Goal: Task Accomplishment & Management: Complete application form

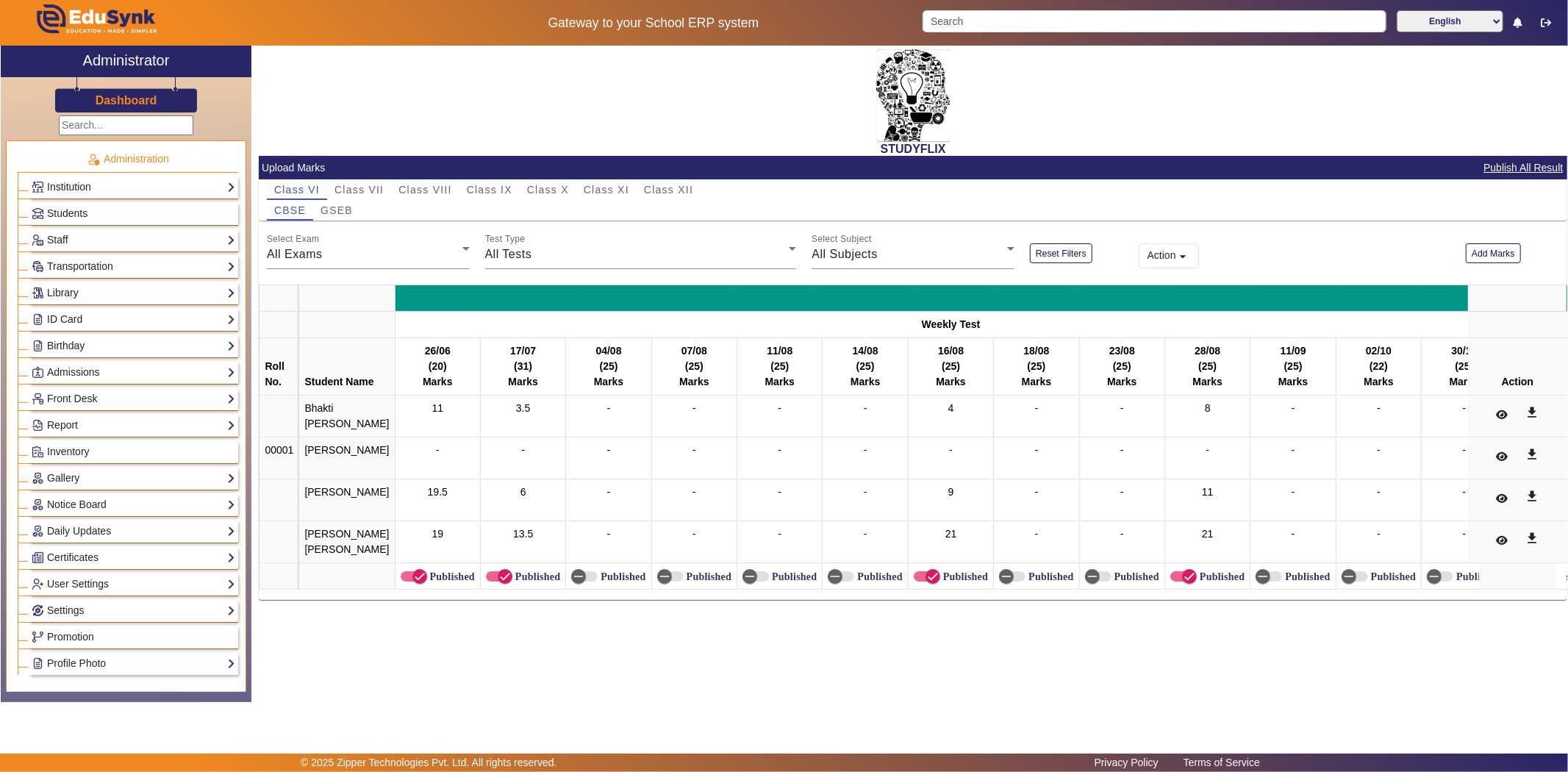
scroll to position [489, 0]
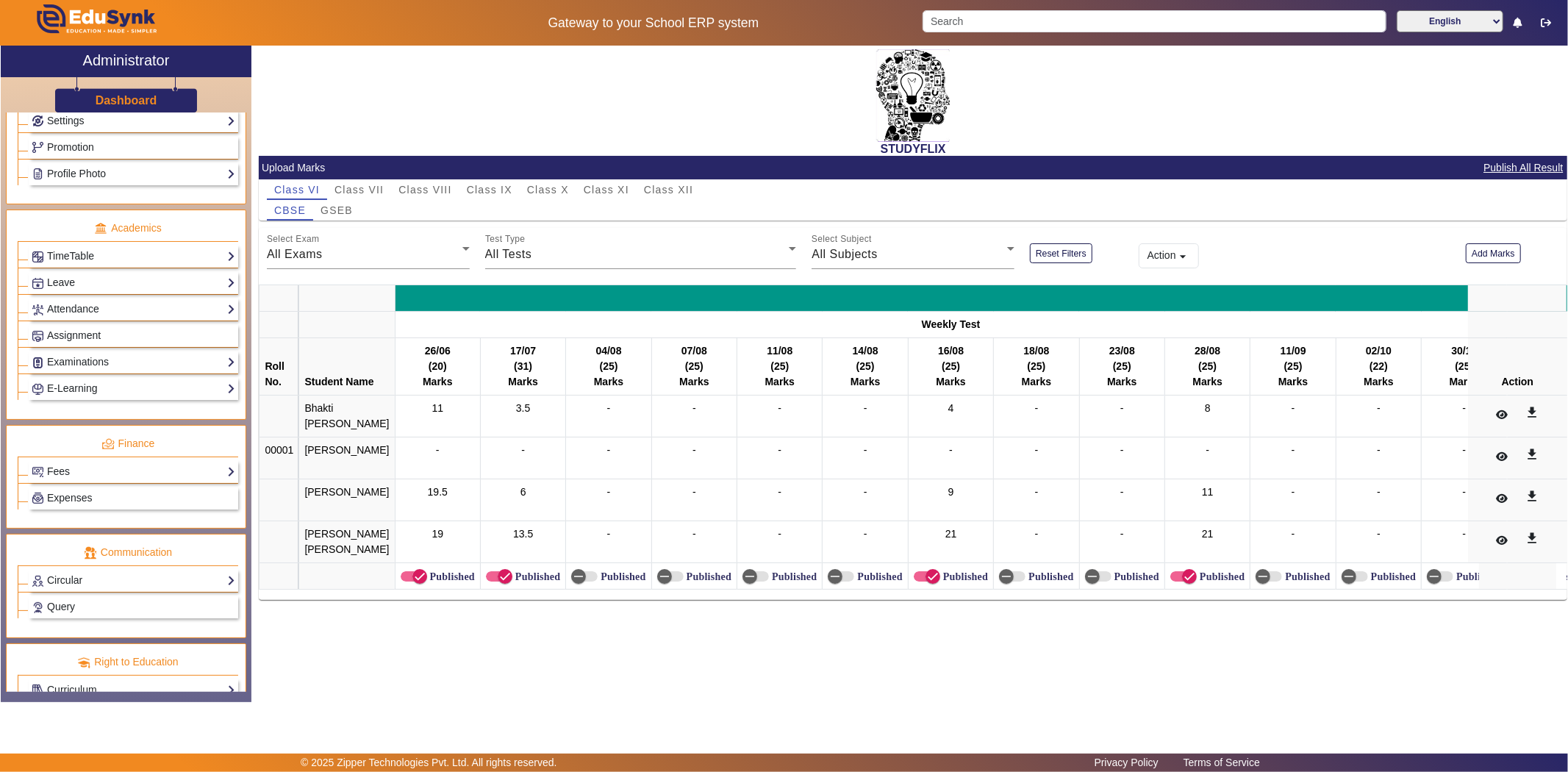
drag, startPoint x: 141, startPoint y: 369, endPoint x: 182, endPoint y: 395, distance: 48.5
click at [141, 369] on link "Examinations" at bounding box center [133, 362] width 203 height 17
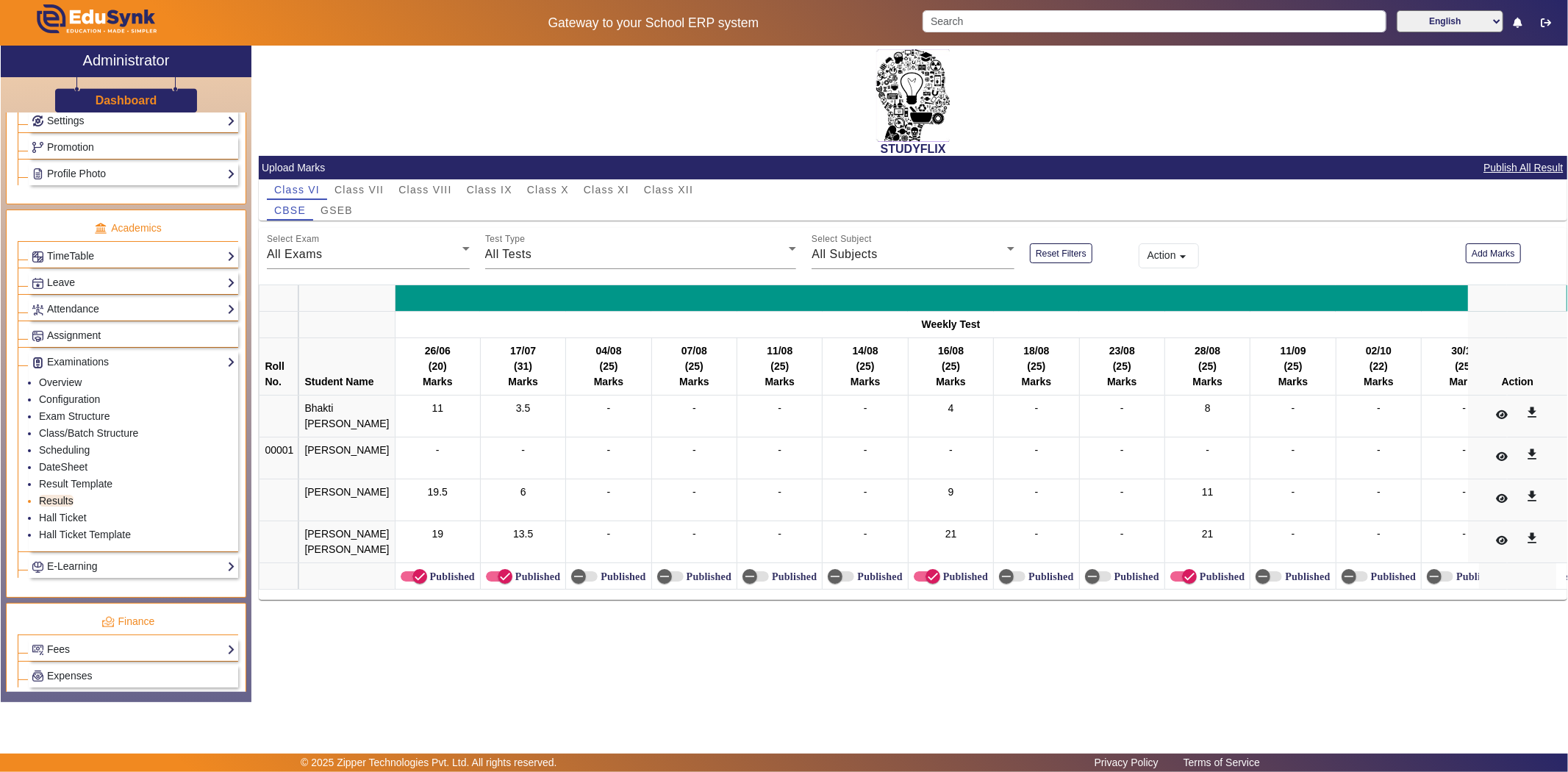
click at [62, 502] on link "Results" at bounding box center [56, 500] width 34 height 11
click at [364, 187] on span "Class VII" at bounding box center [359, 189] width 49 height 10
click at [359, 187] on span "Class VII" at bounding box center [359, 189] width 49 height 10
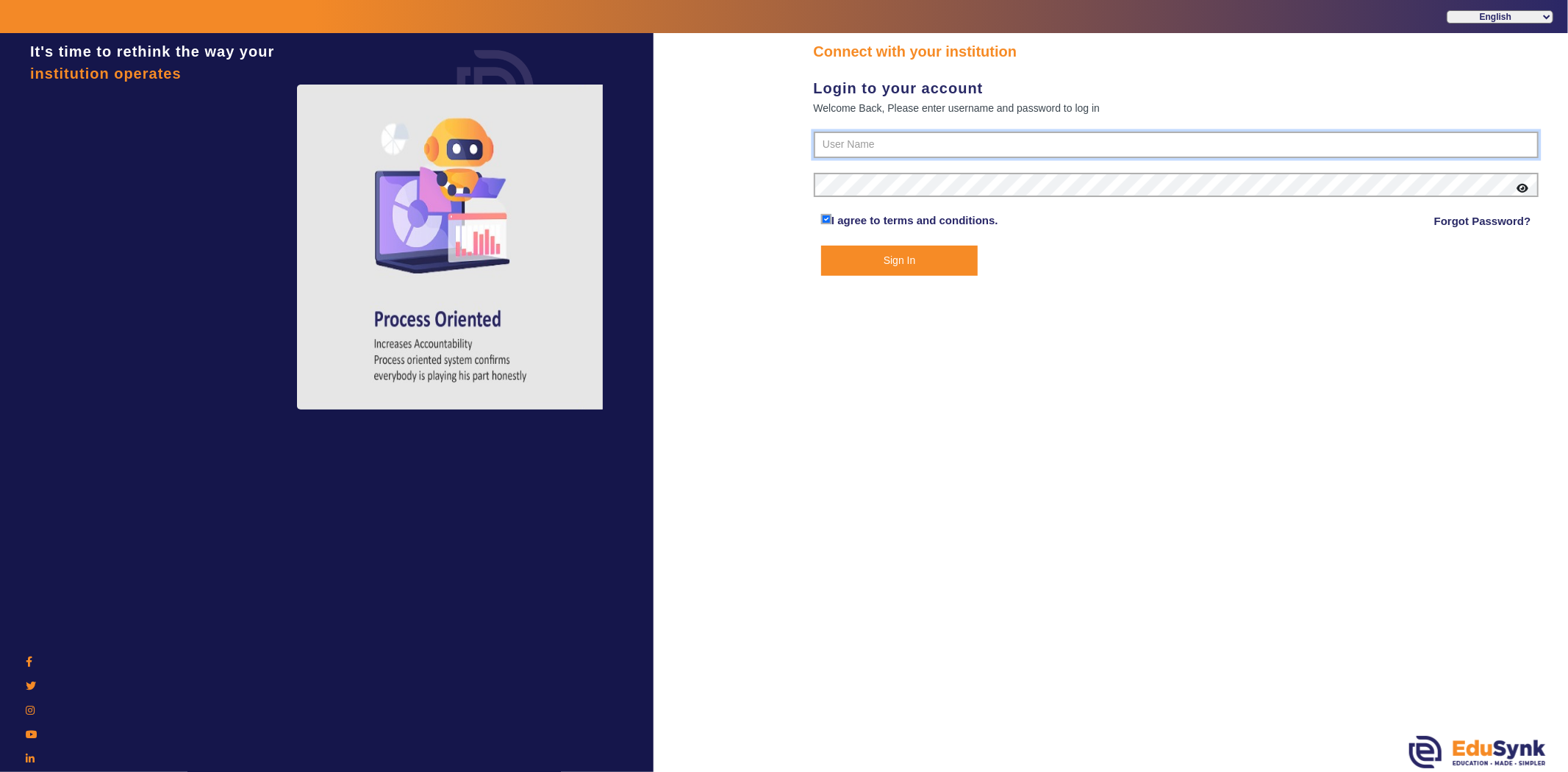
type input "6354922771"
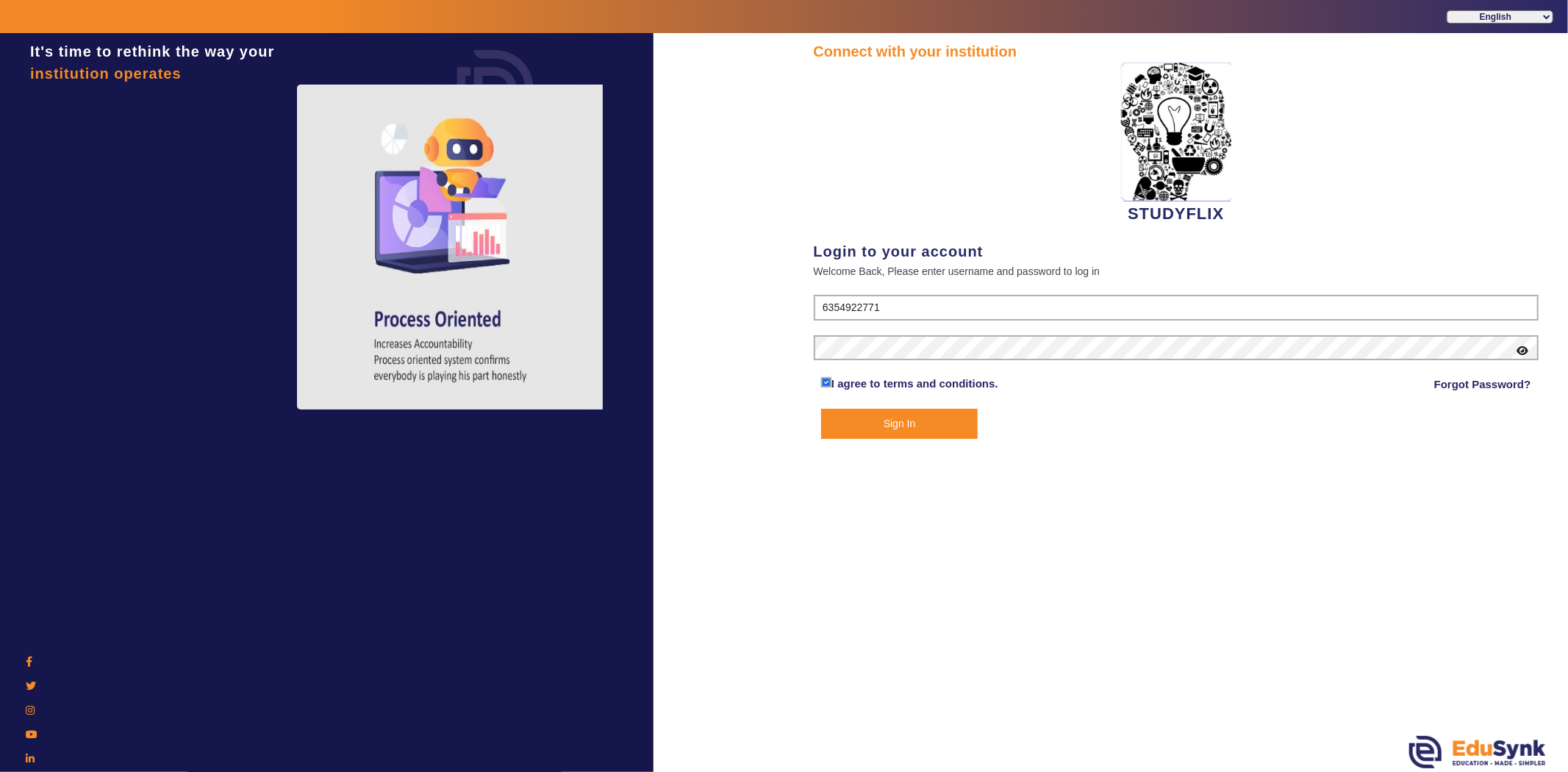
click at [946, 414] on button "Sign In" at bounding box center [899, 423] width 157 height 30
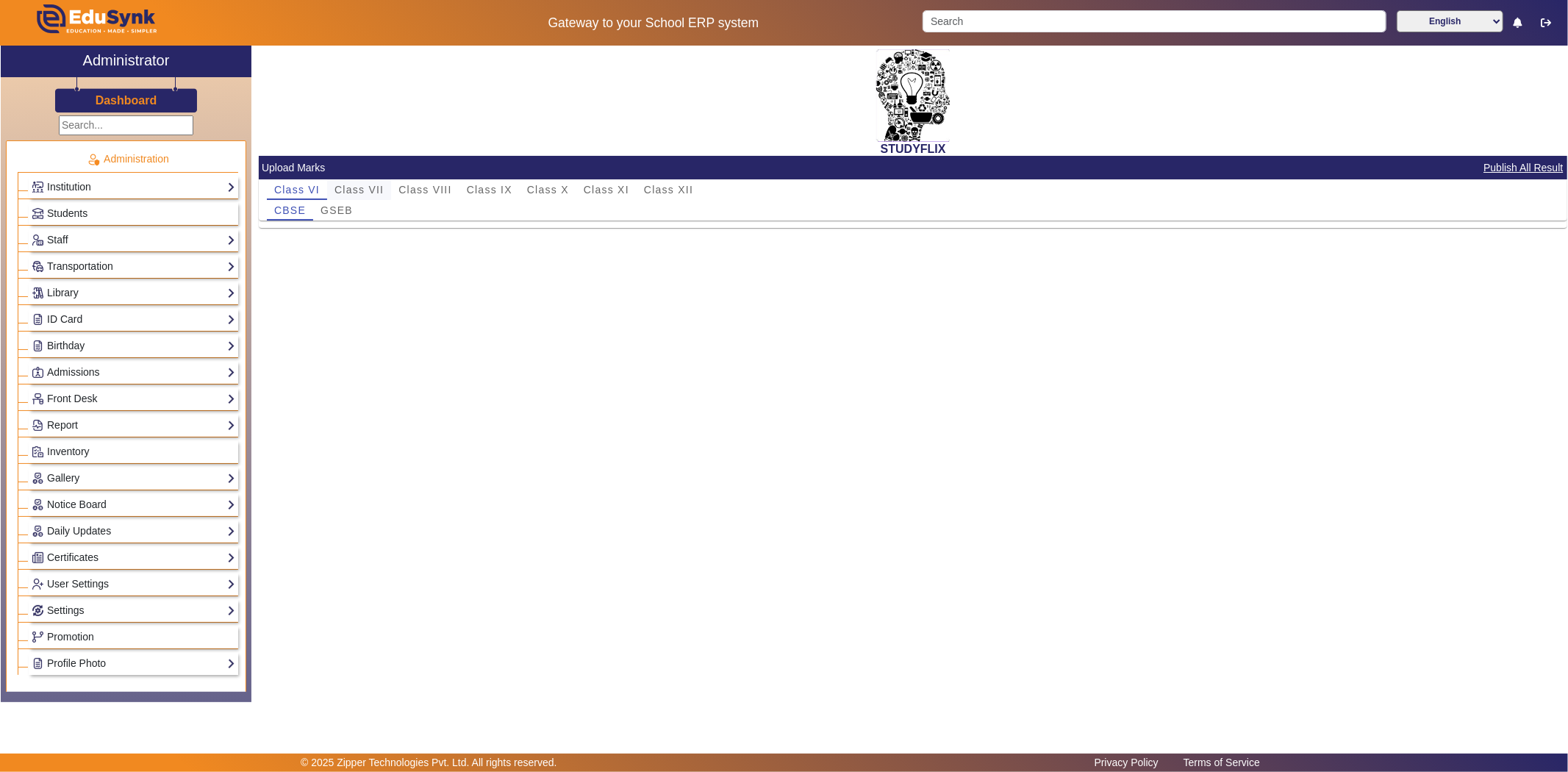
click at [362, 188] on span "Class VII" at bounding box center [359, 189] width 49 height 10
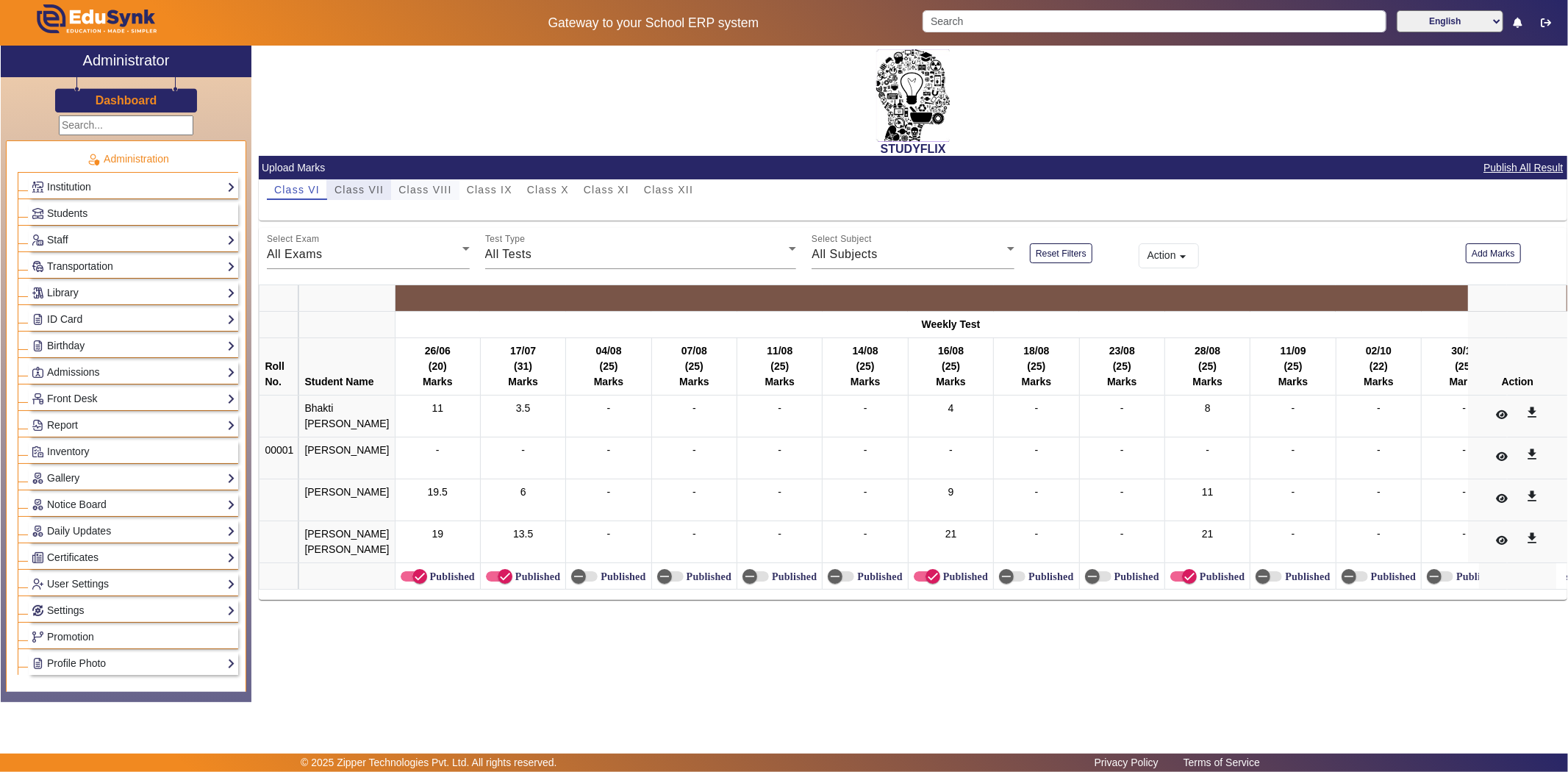
click at [363, 187] on span "Class VII" at bounding box center [359, 189] width 49 height 10
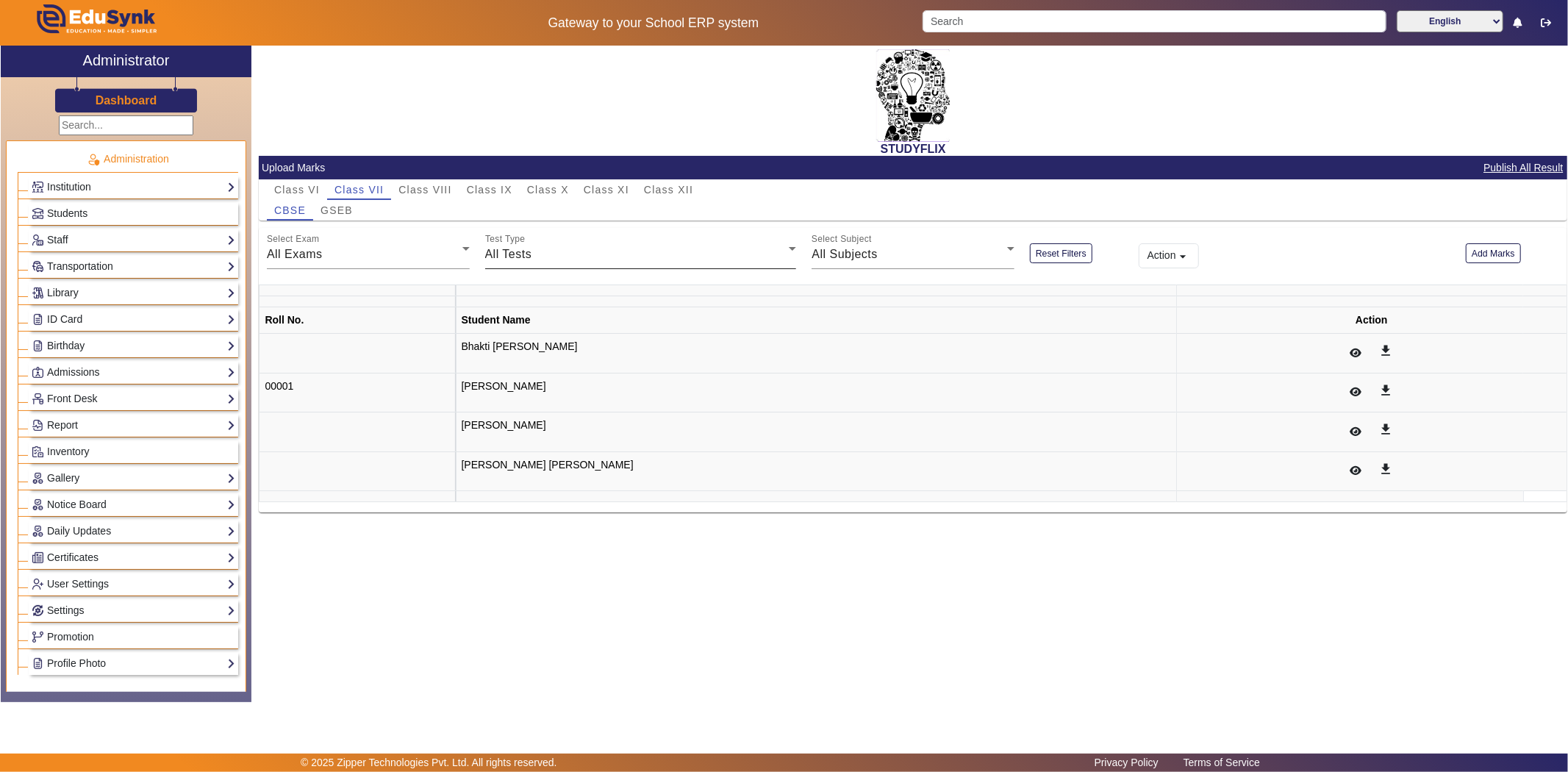
click at [332, 213] on span "GSEB" at bounding box center [336, 209] width 32 height 10
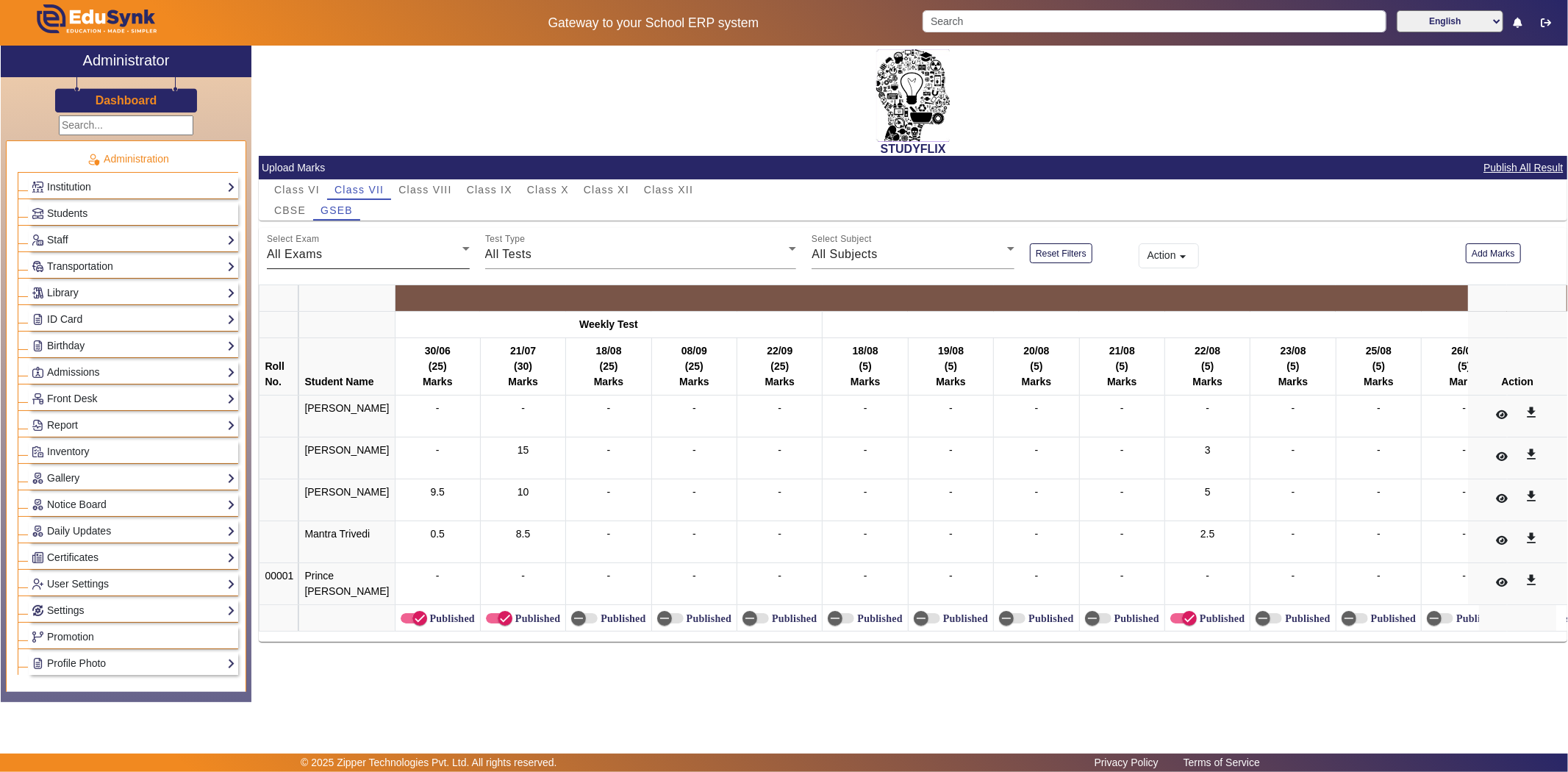
click at [377, 254] on div "All Exams" at bounding box center [365, 254] width 196 height 18
click at [339, 319] on span "Weekly Test" at bounding box center [312, 327] width 67 height 18
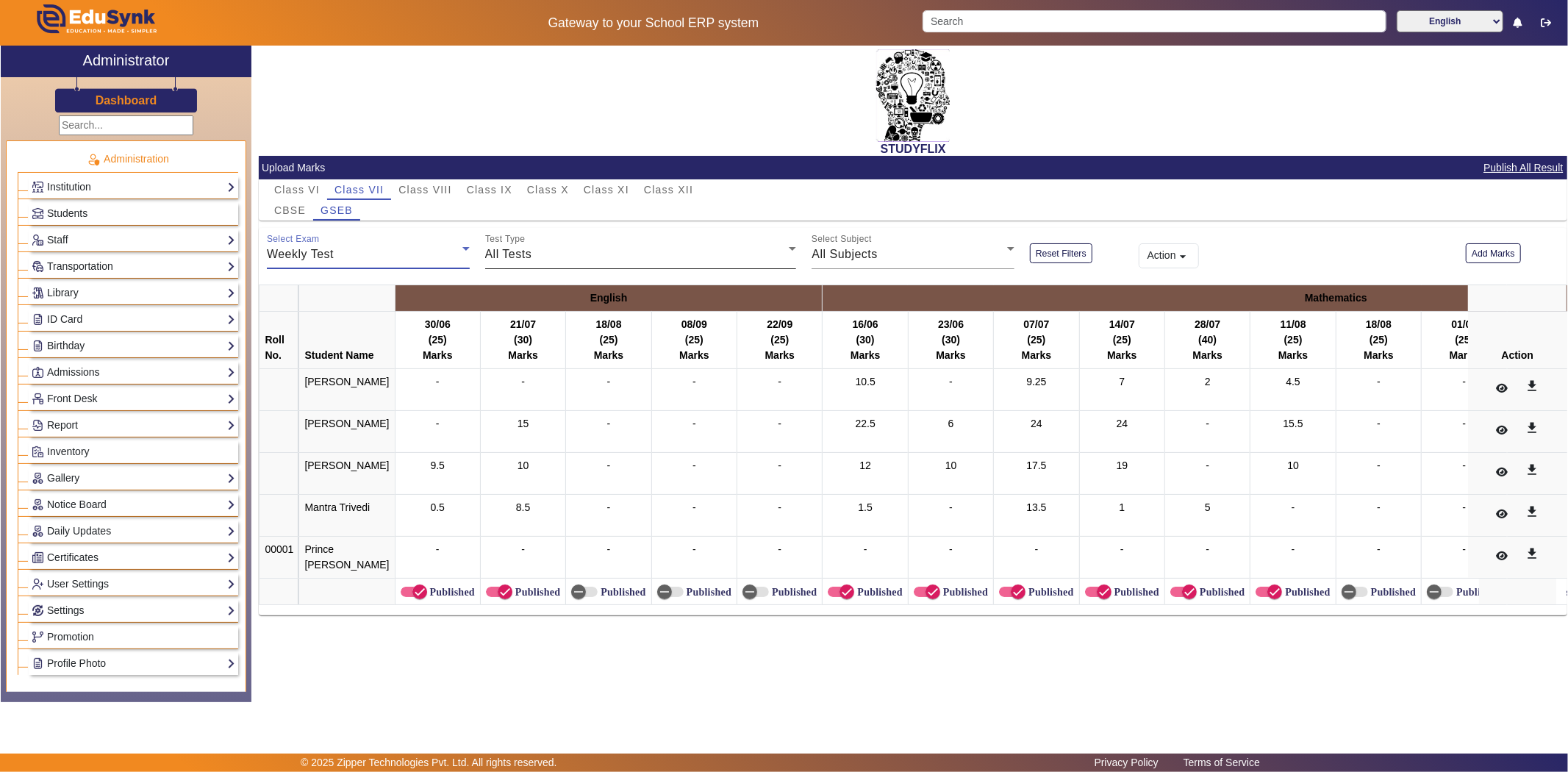
click at [606, 258] on div "All Tests" at bounding box center [638, 254] width 304 height 18
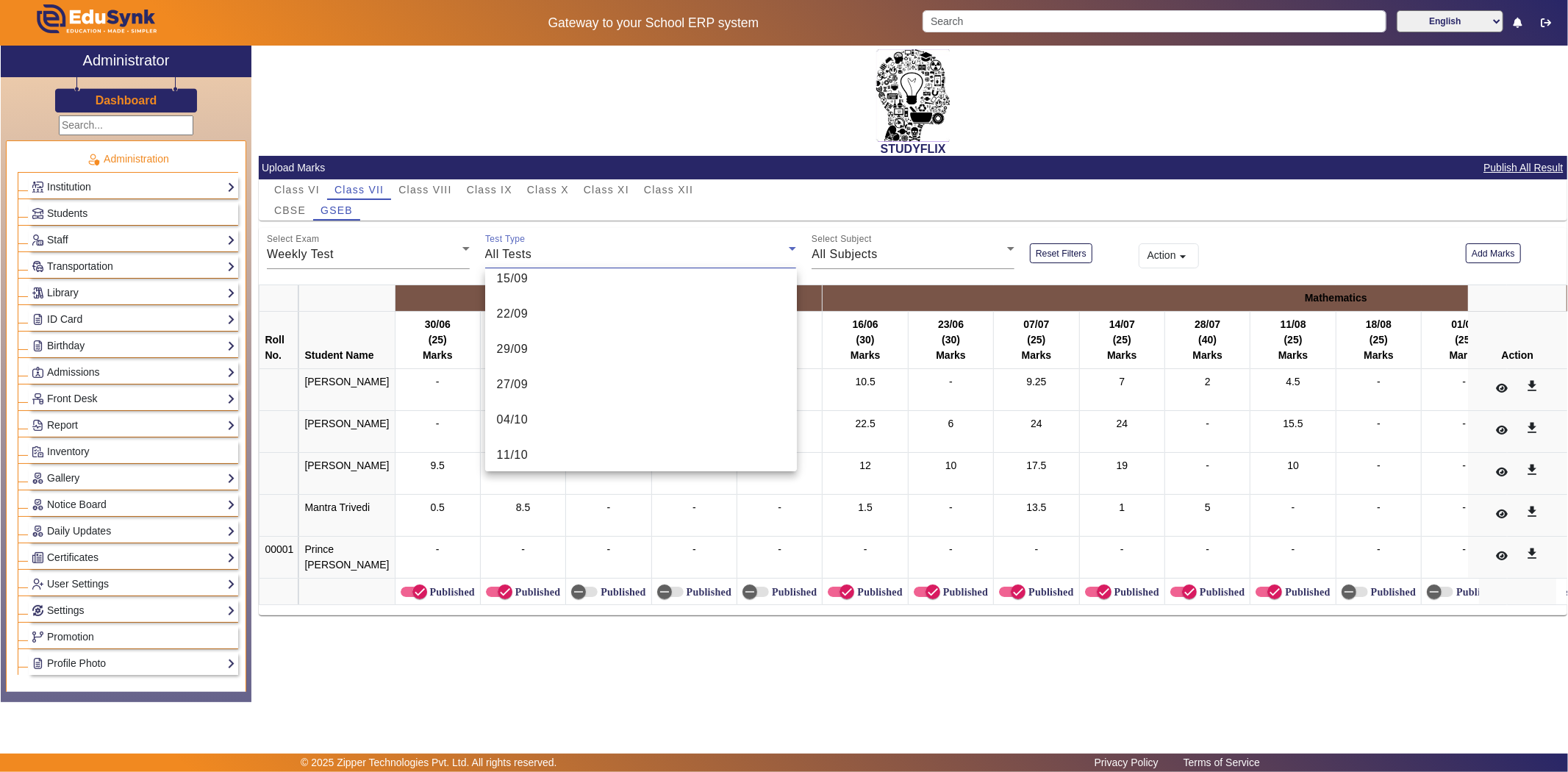
scroll to position [621, 0]
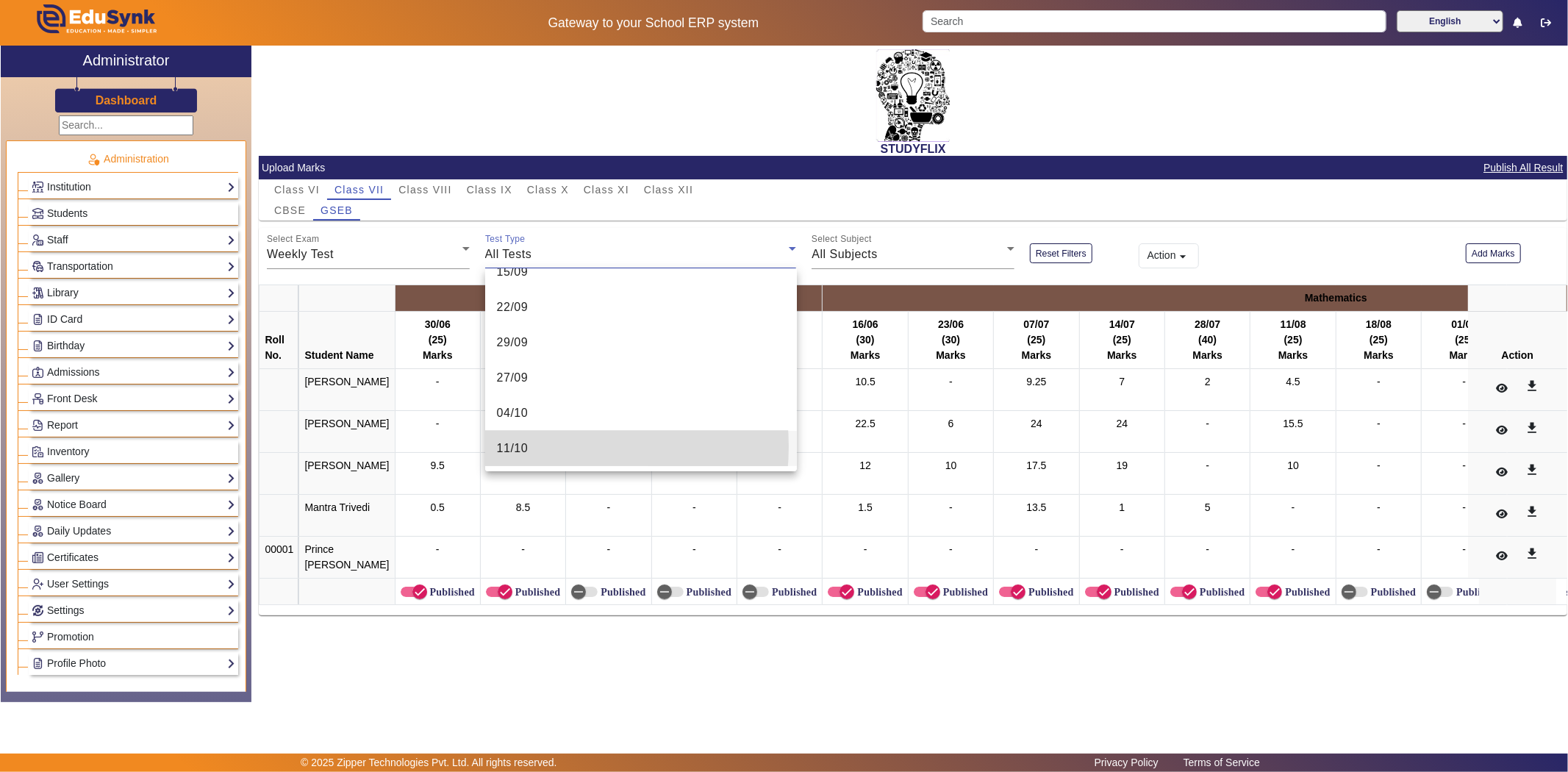
click at [531, 446] on mat-option "11/10" at bounding box center [641, 448] width 312 height 35
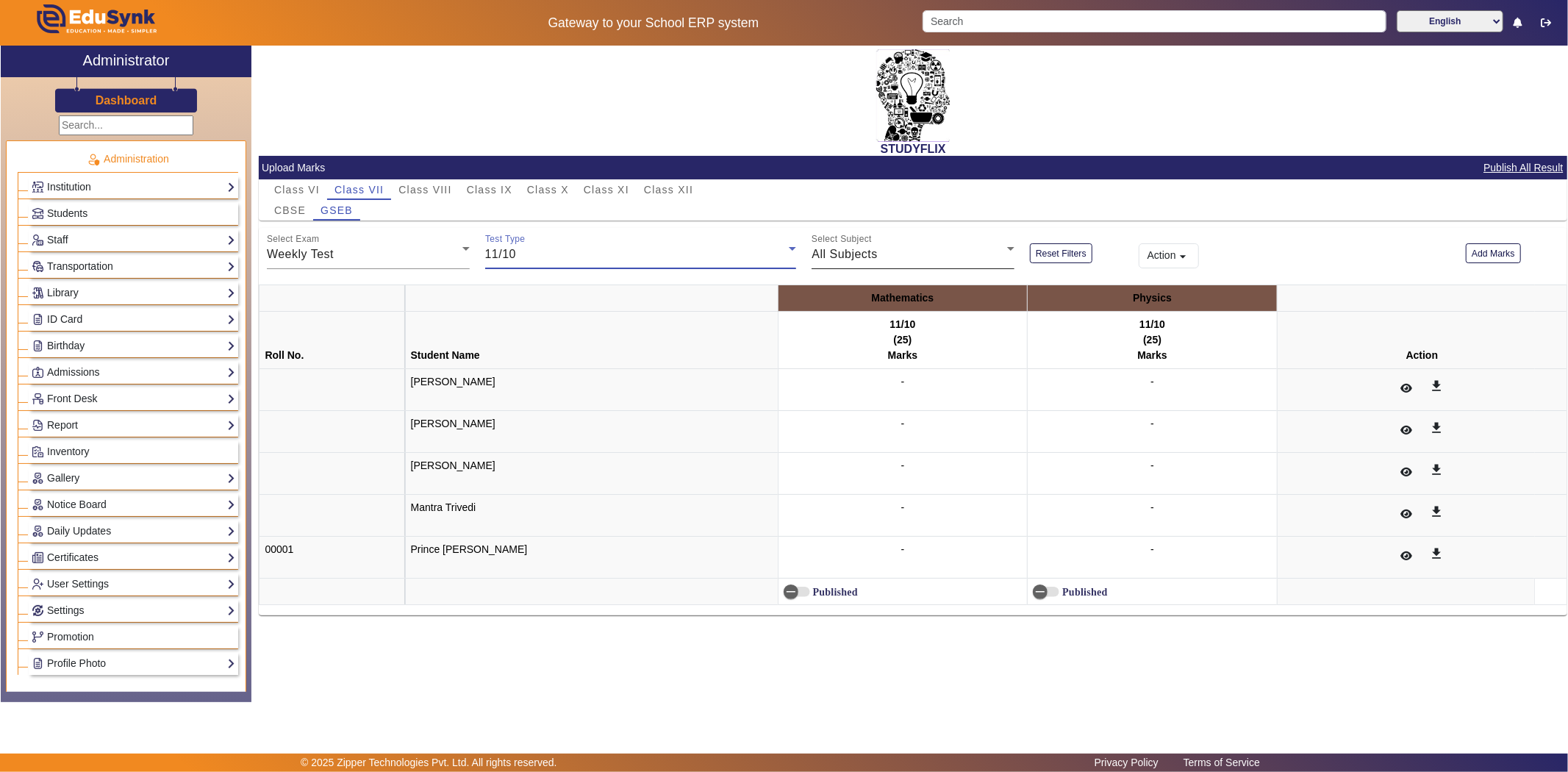
click at [855, 248] on span "All Subjects" at bounding box center [845, 254] width 67 height 12
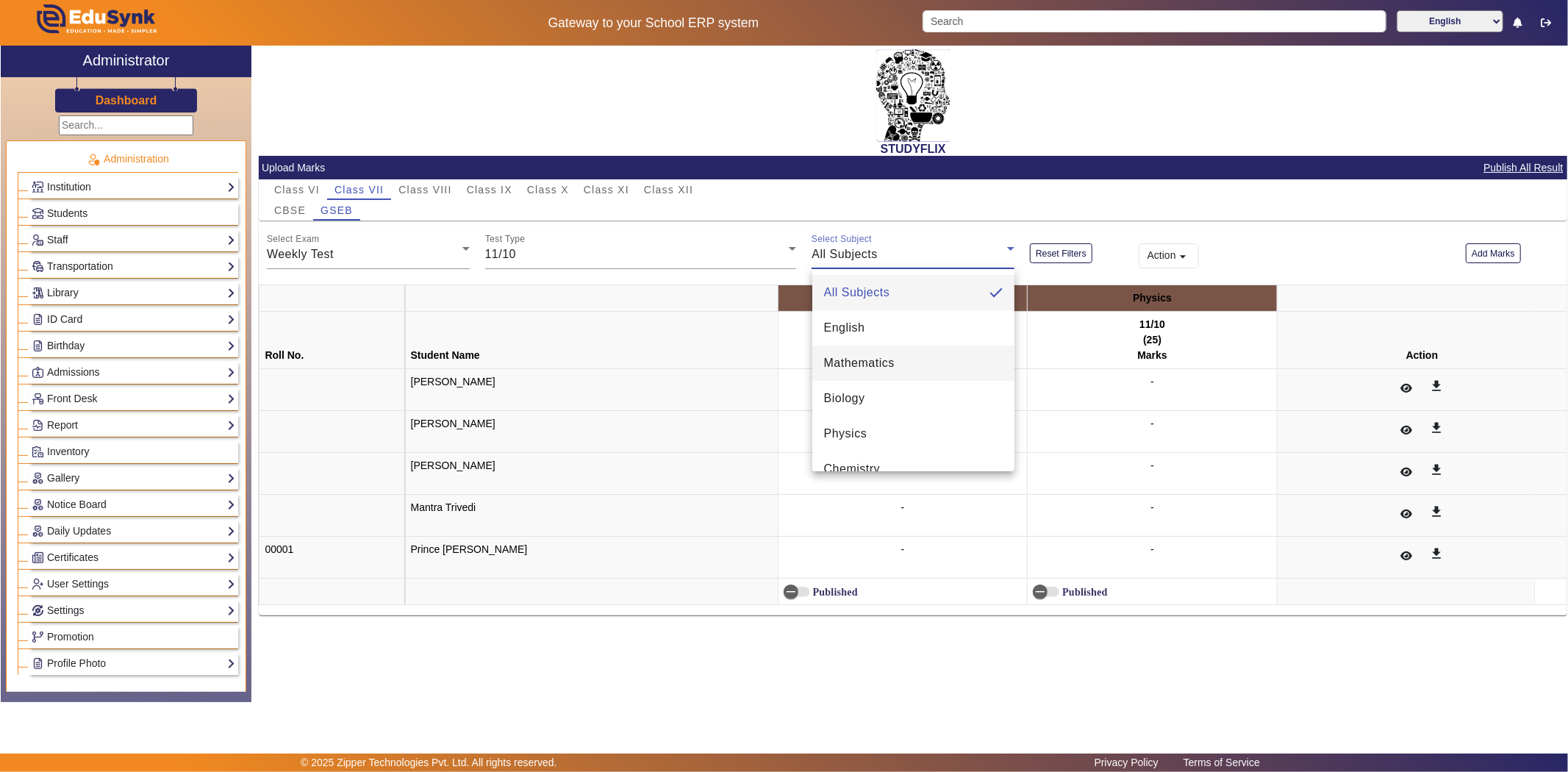
click at [882, 368] on span "Mathematics" at bounding box center [859, 362] width 70 height 18
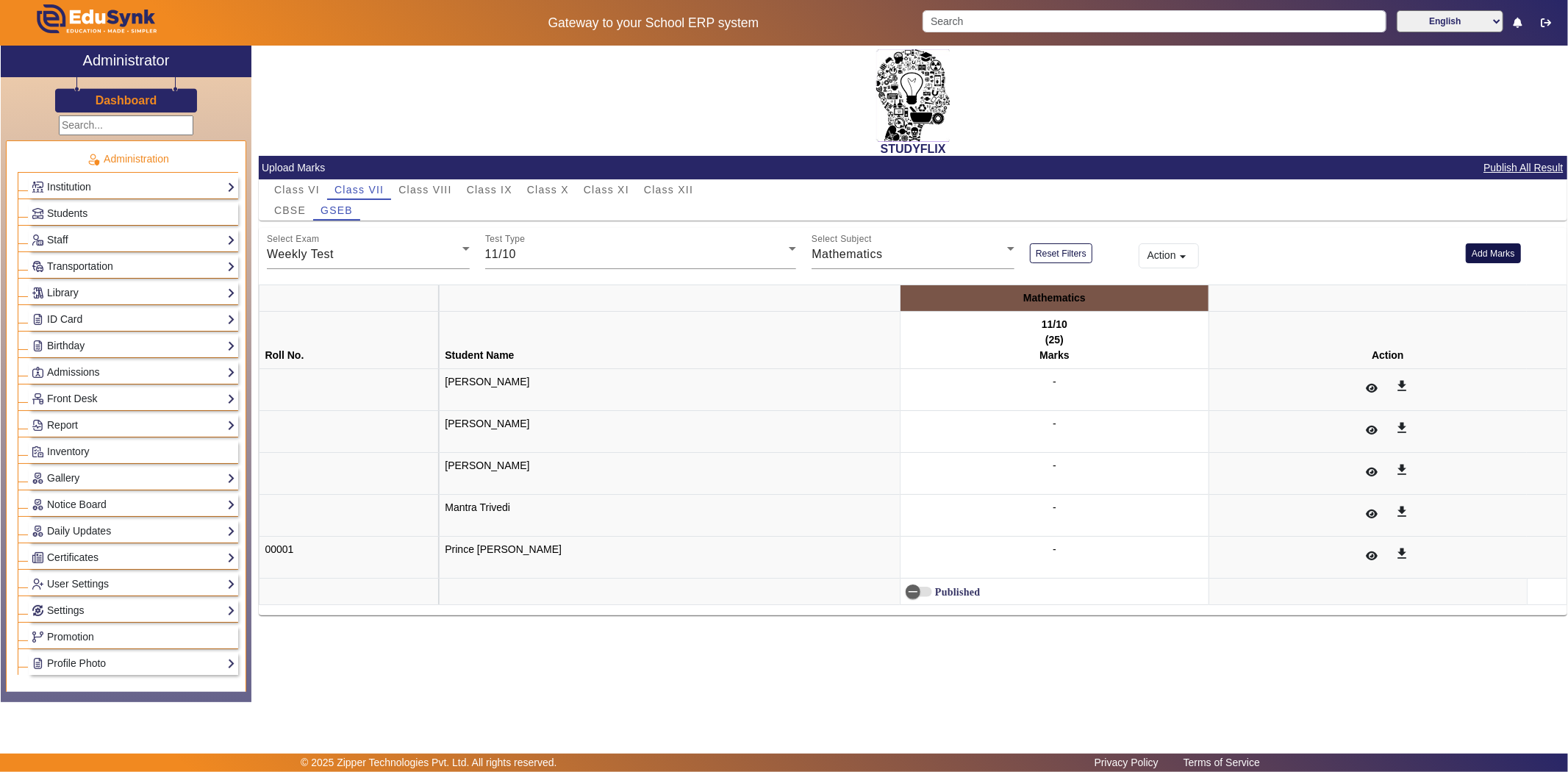
click at [1507, 247] on button "Add Marks" at bounding box center [1493, 253] width 55 height 20
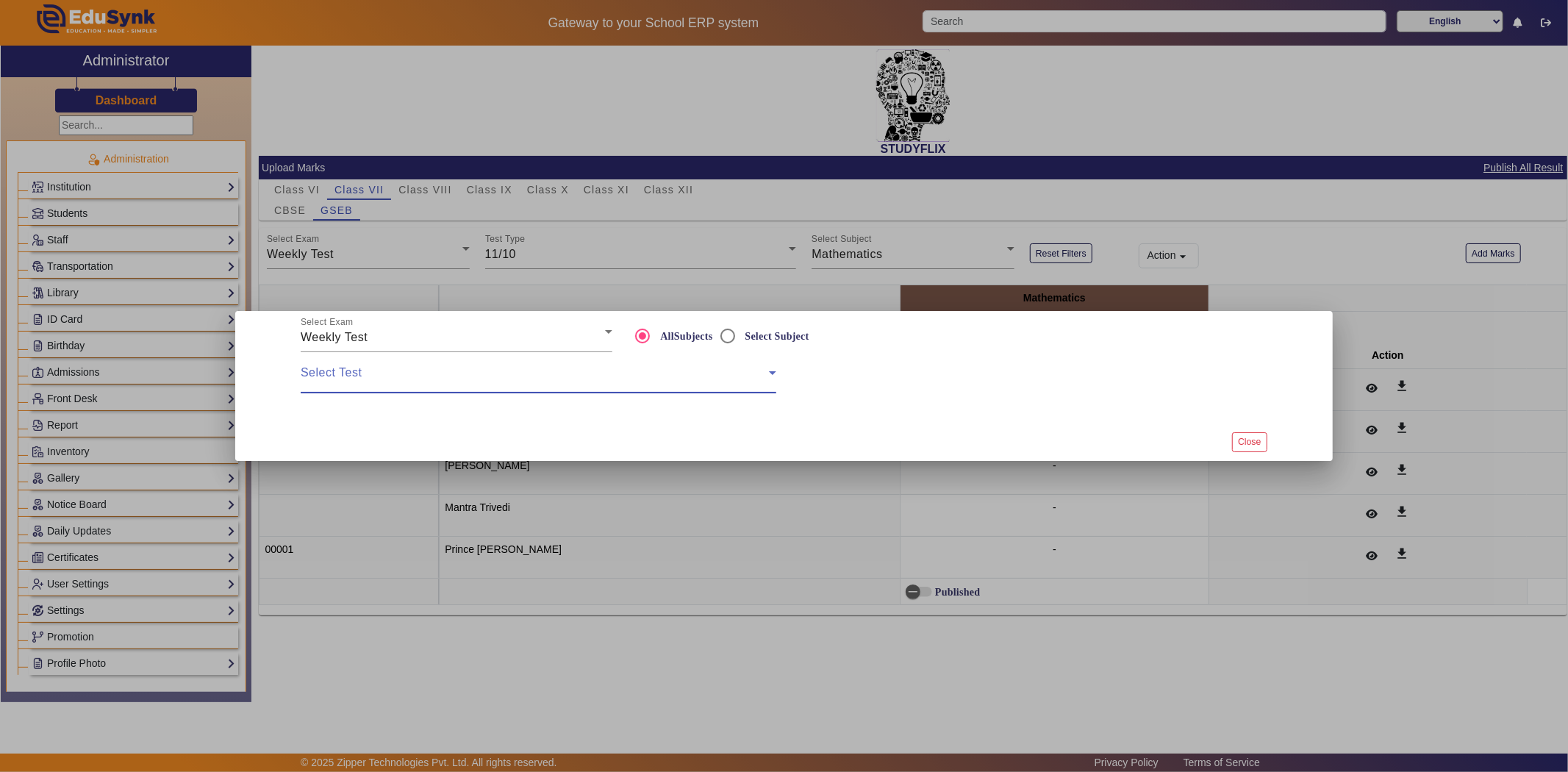
click at [481, 384] on span at bounding box center [534, 378] width 469 height 18
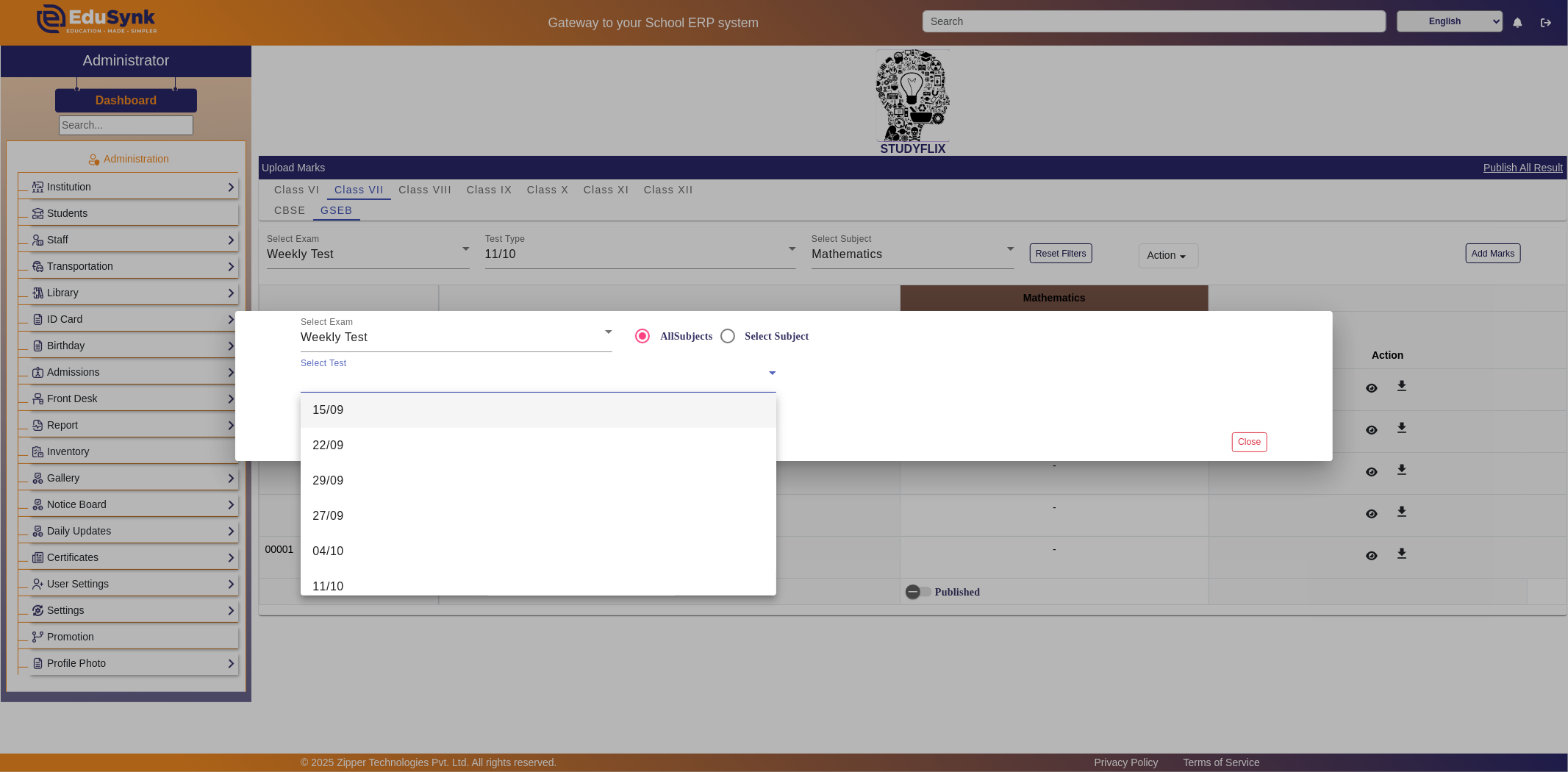
scroll to position [585, 0]
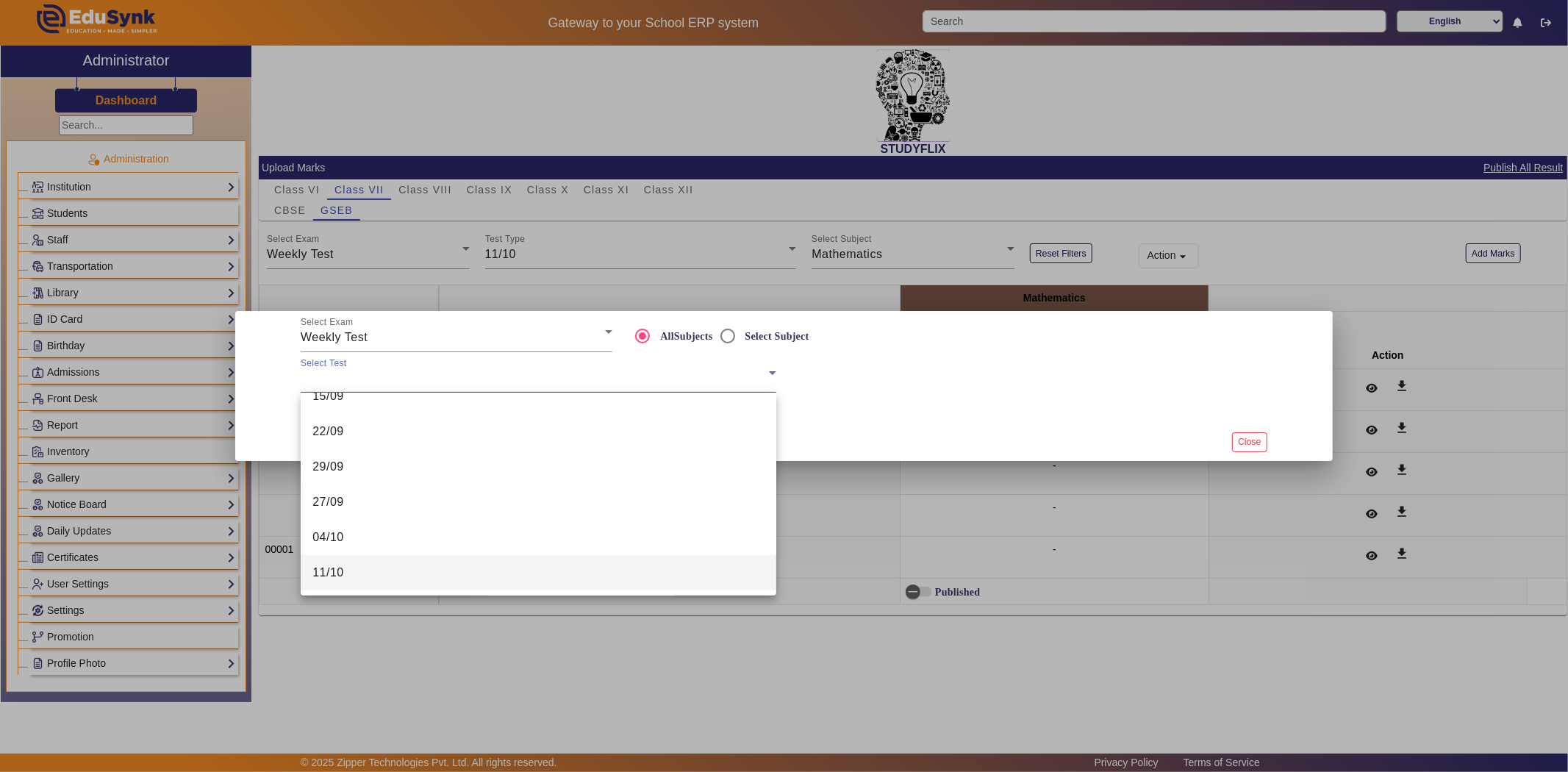
click at [349, 576] on mat-option "11/10" at bounding box center [538, 573] width 476 height 35
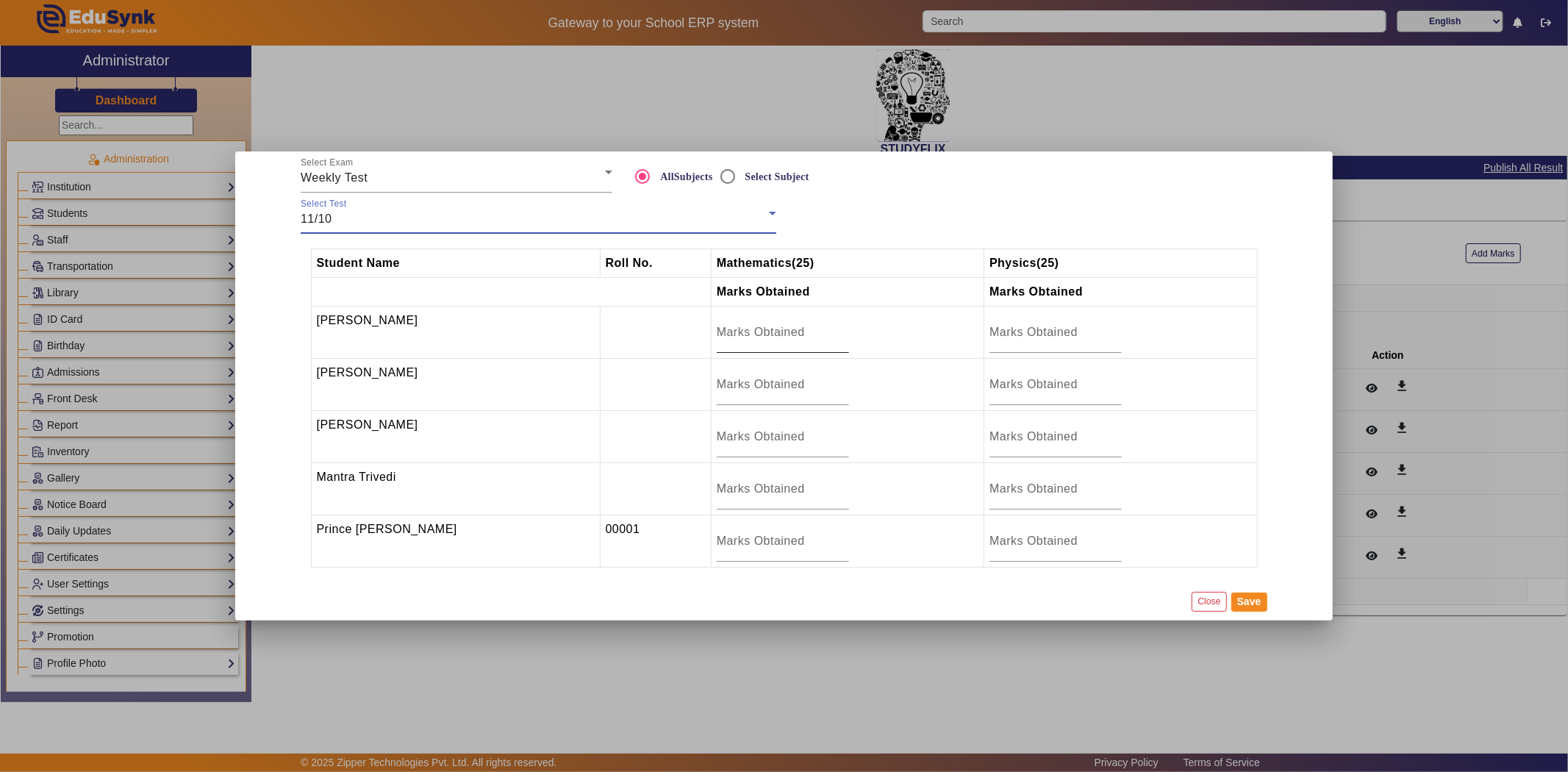
click at [728, 335] on input "number" at bounding box center [783, 332] width 132 height 18
type input "5.5"
click at [1246, 602] on button "Save" at bounding box center [1249, 602] width 36 height 19
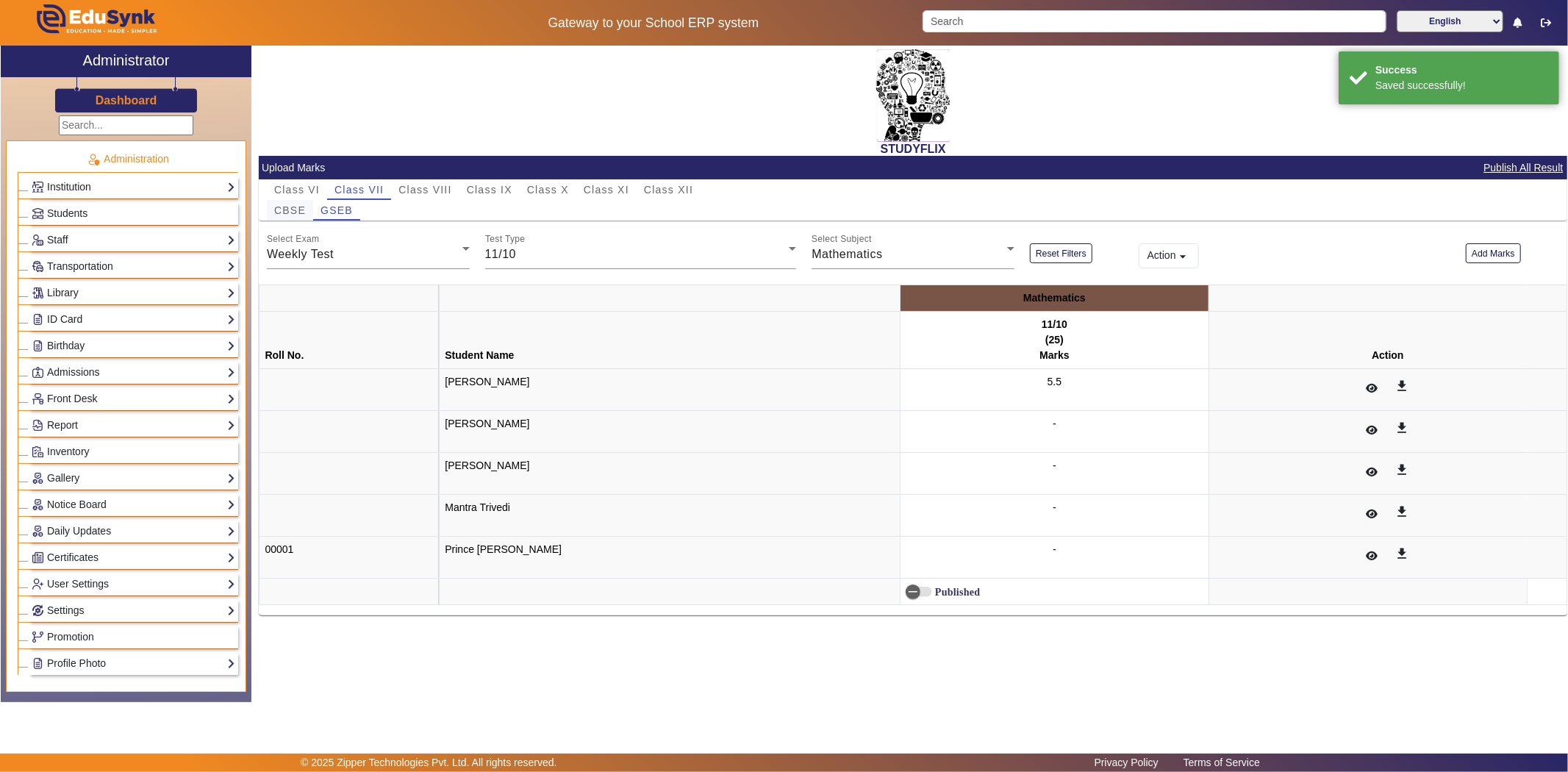
click at [287, 210] on span "CBSE" at bounding box center [290, 209] width 31 height 10
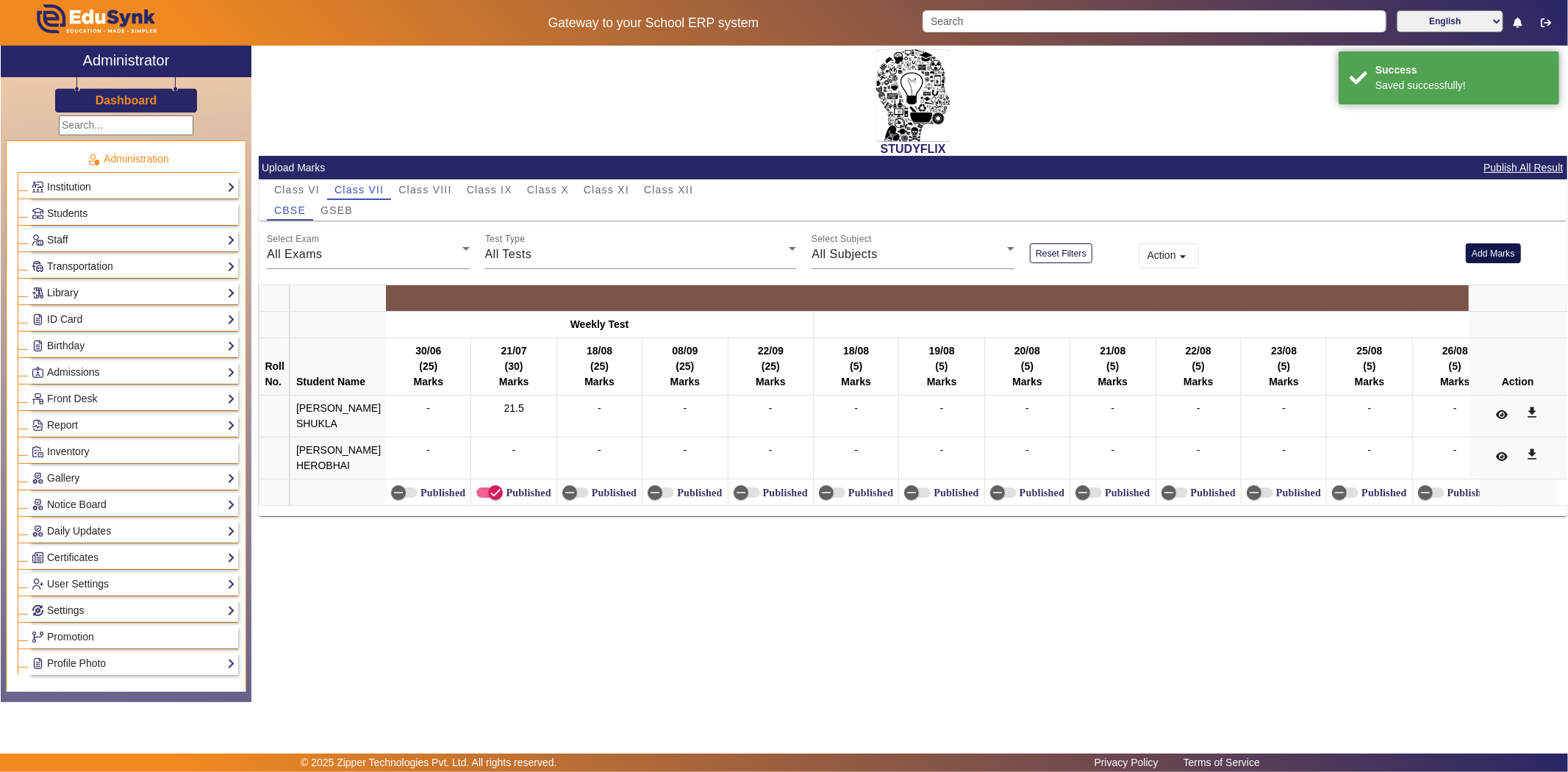
click at [1501, 247] on button "Add Marks" at bounding box center [1493, 253] width 55 height 20
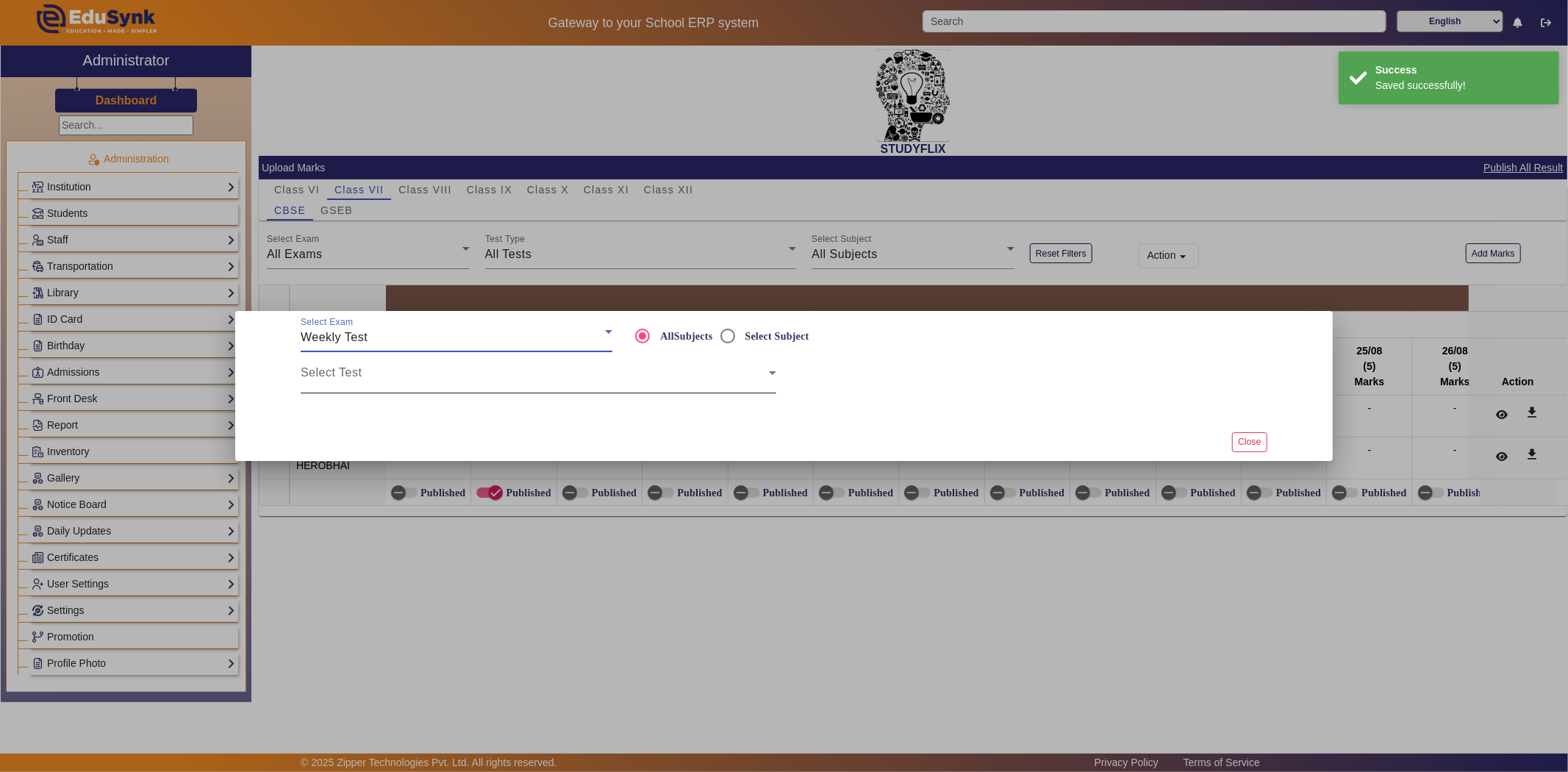
click at [423, 370] on span at bounding box center [534, 378] width 469 height 18
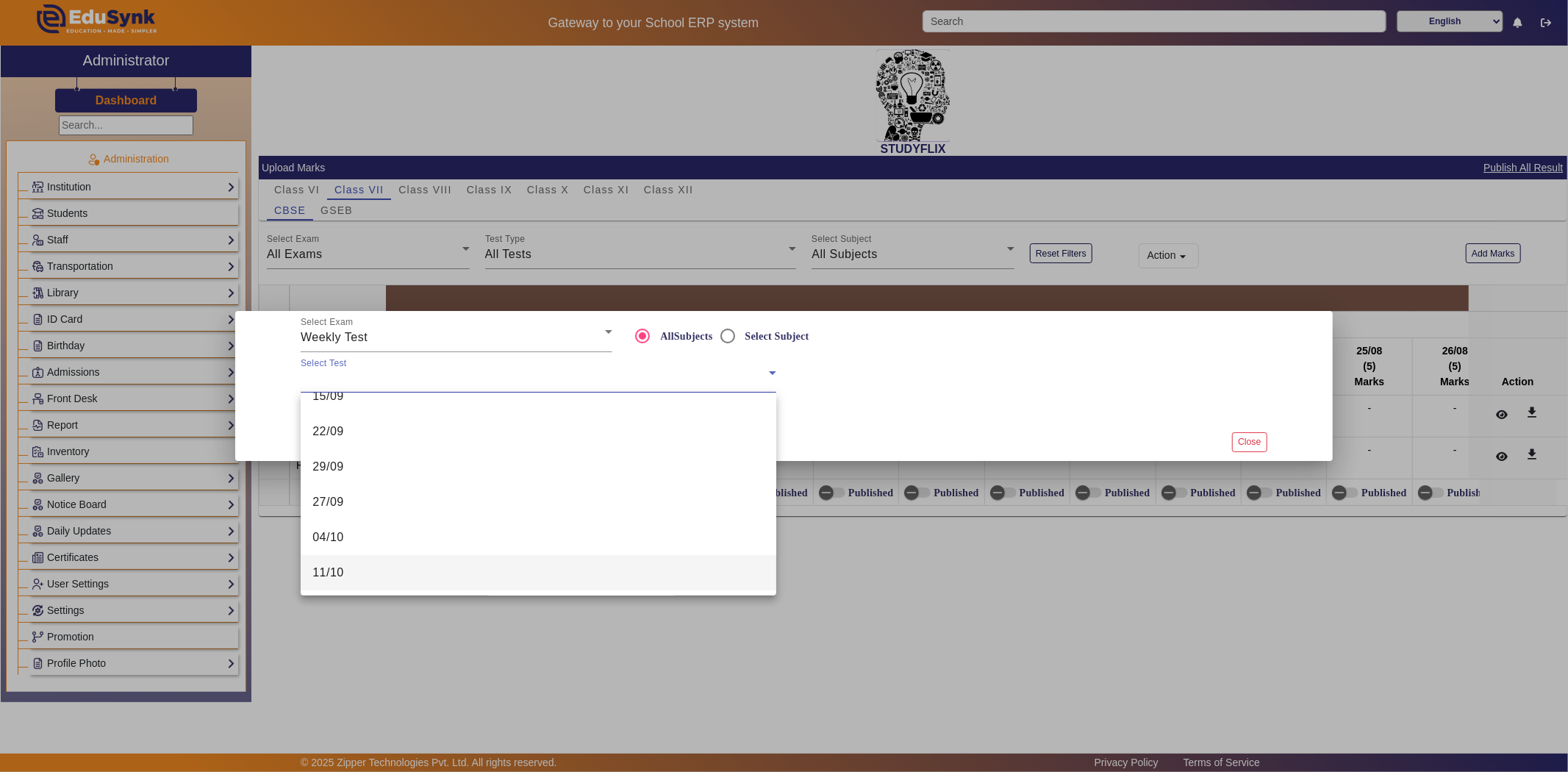
click at [398, 570] on mat-option "11/10" at bounding box center [538, 573] width 476 height 35
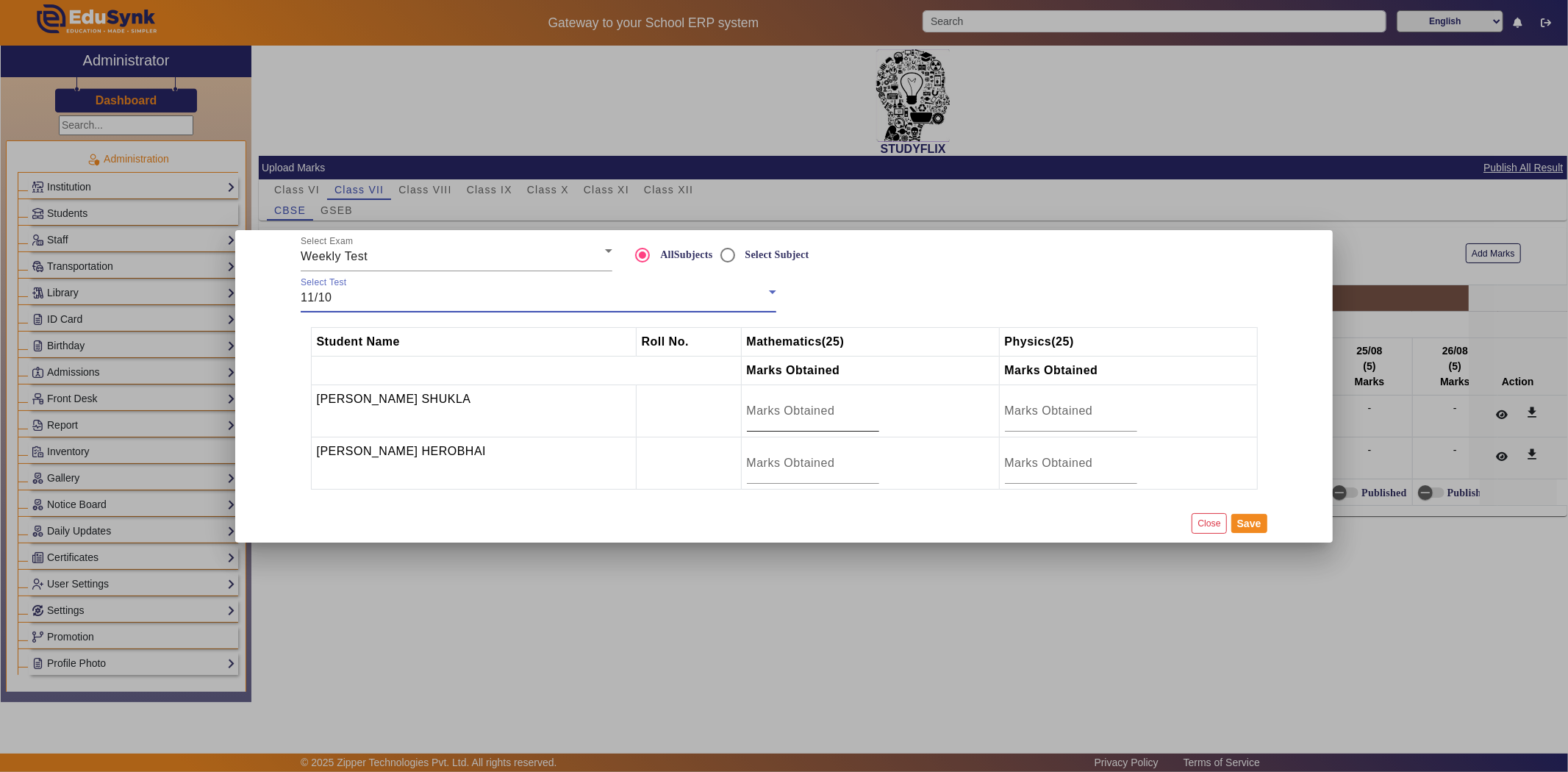
click at [813, 406] on input "number" at bounding box center [813, 410] width 132 height 18
type input "4"
click at [792, 470] on input "number" at bounding box center [813, 462] width 132 height 18
type input "4"
click at [787, 409] on input "number" at bounding box center [813, 410] width 132 height 18
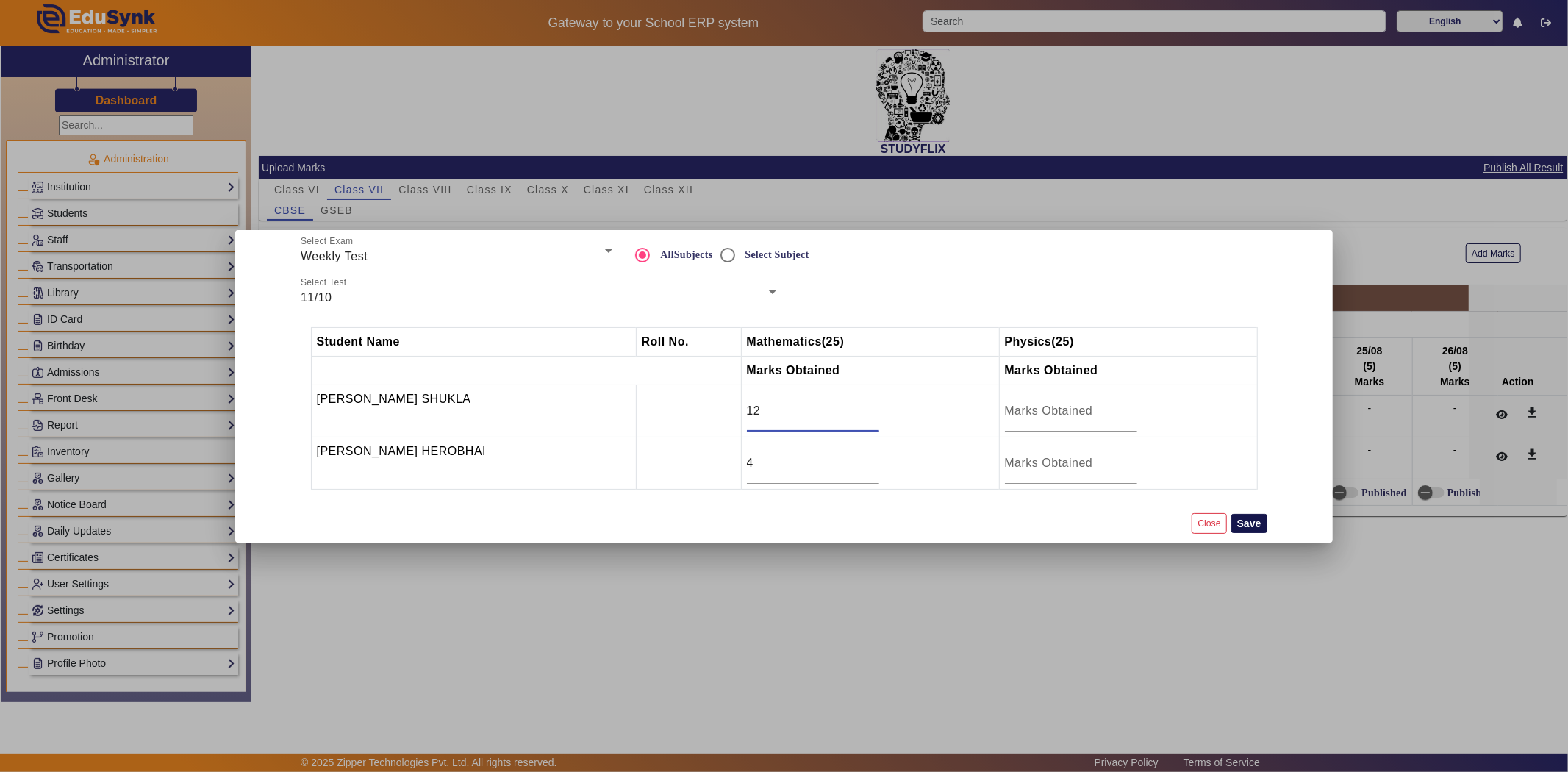
type input "12"
click at [1257, 524] on button "Save" at bounding box center [1249, 523] width 36 height 19
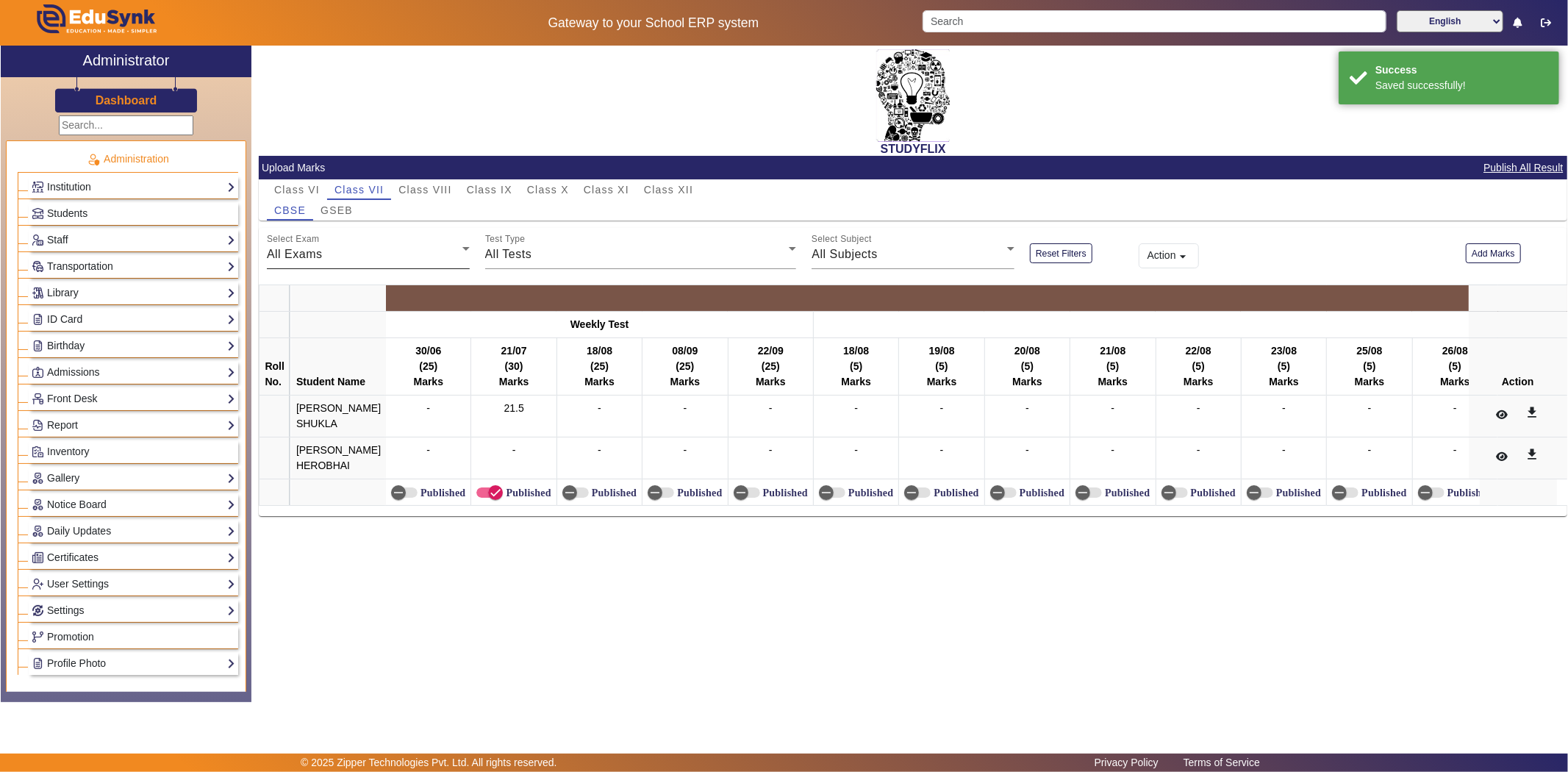
click at [372, 259] on div "All Exams" at bounding box center [365, 254] width 196 height 18
click at [436, 338] on mat-option "Weekly Test" at bounding box center [368, 328] width 203 height 35
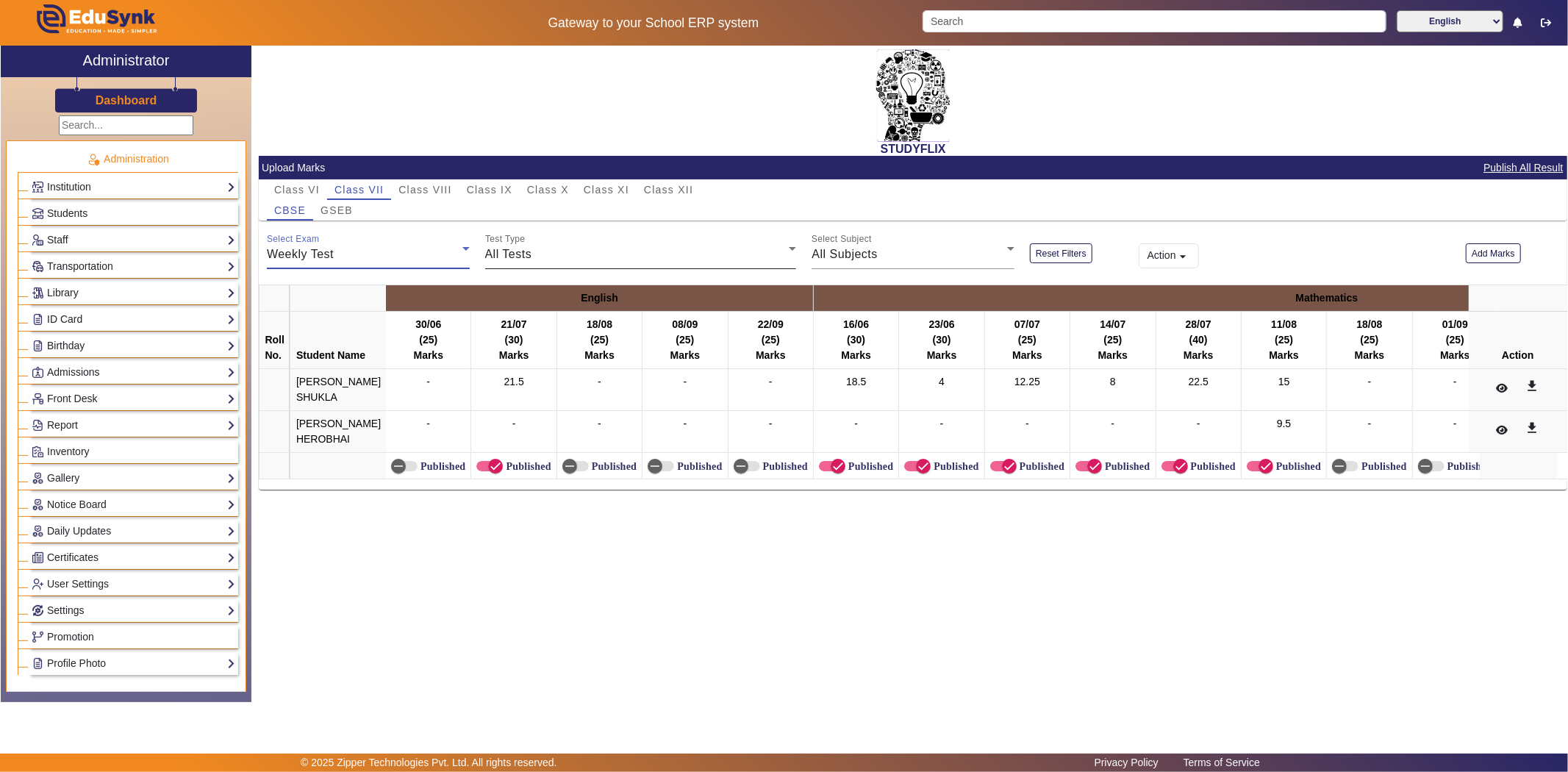
click at [591, 252] on div "All Tests" at bounding box center [638, 254] width 304 height 18
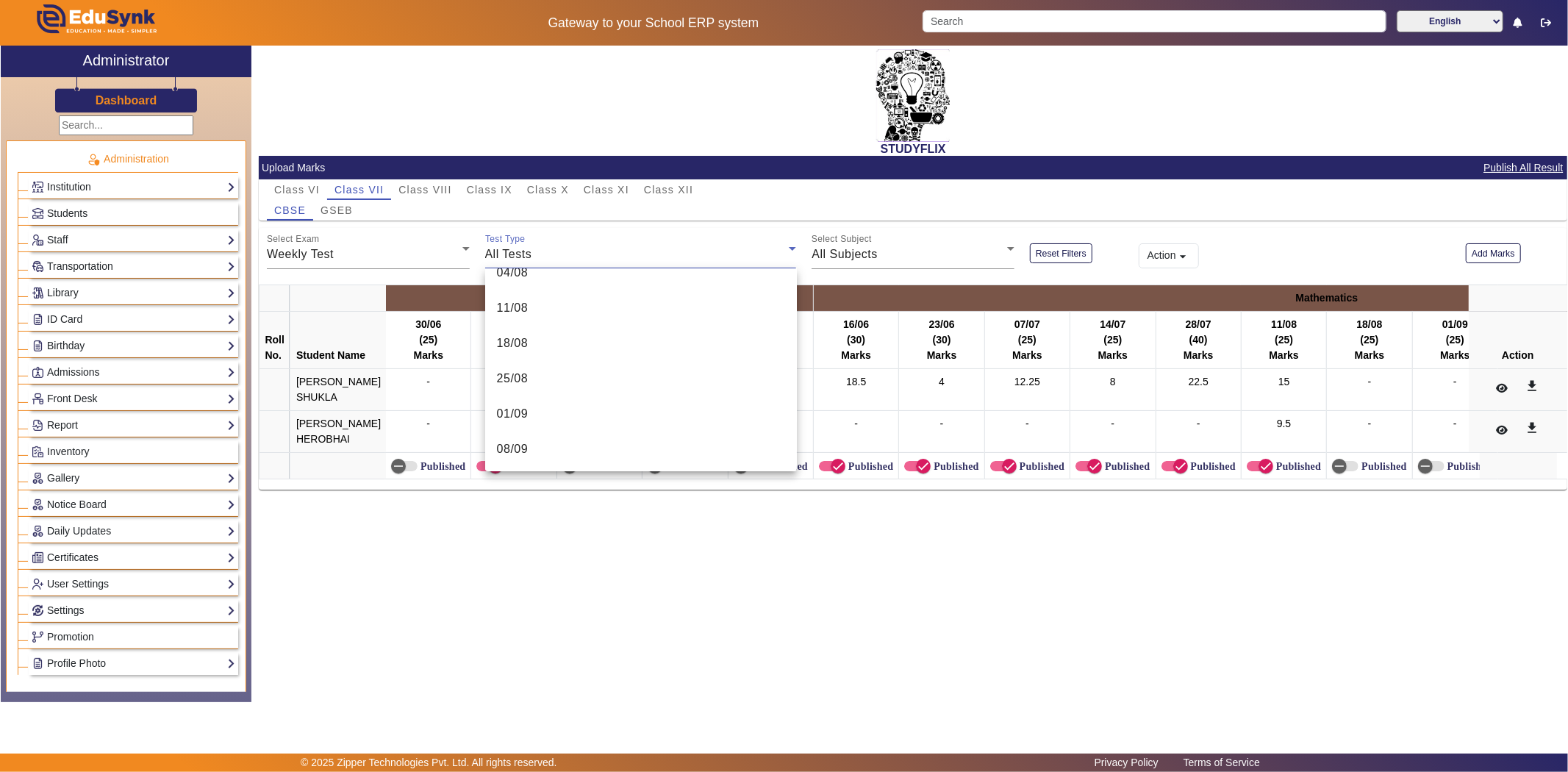
scroll to position [621, 0]
click at [552, 440] on mat-option "11/10" at bounding box center [641, 448] width 312 height 35
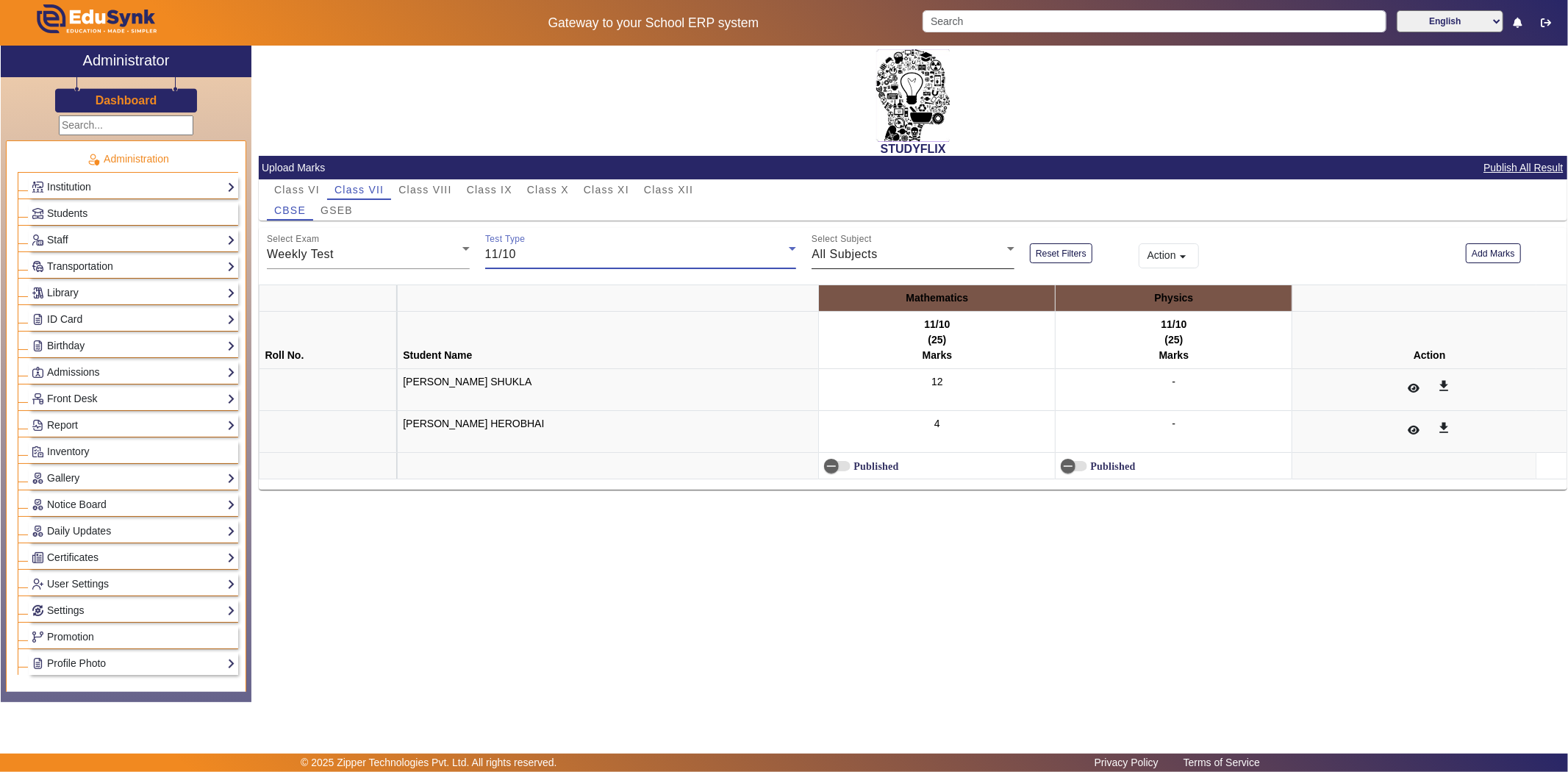
click at [875, 244] on div "Select Subject All Subjects" at bounding box center [913, 248] width 203 height 41
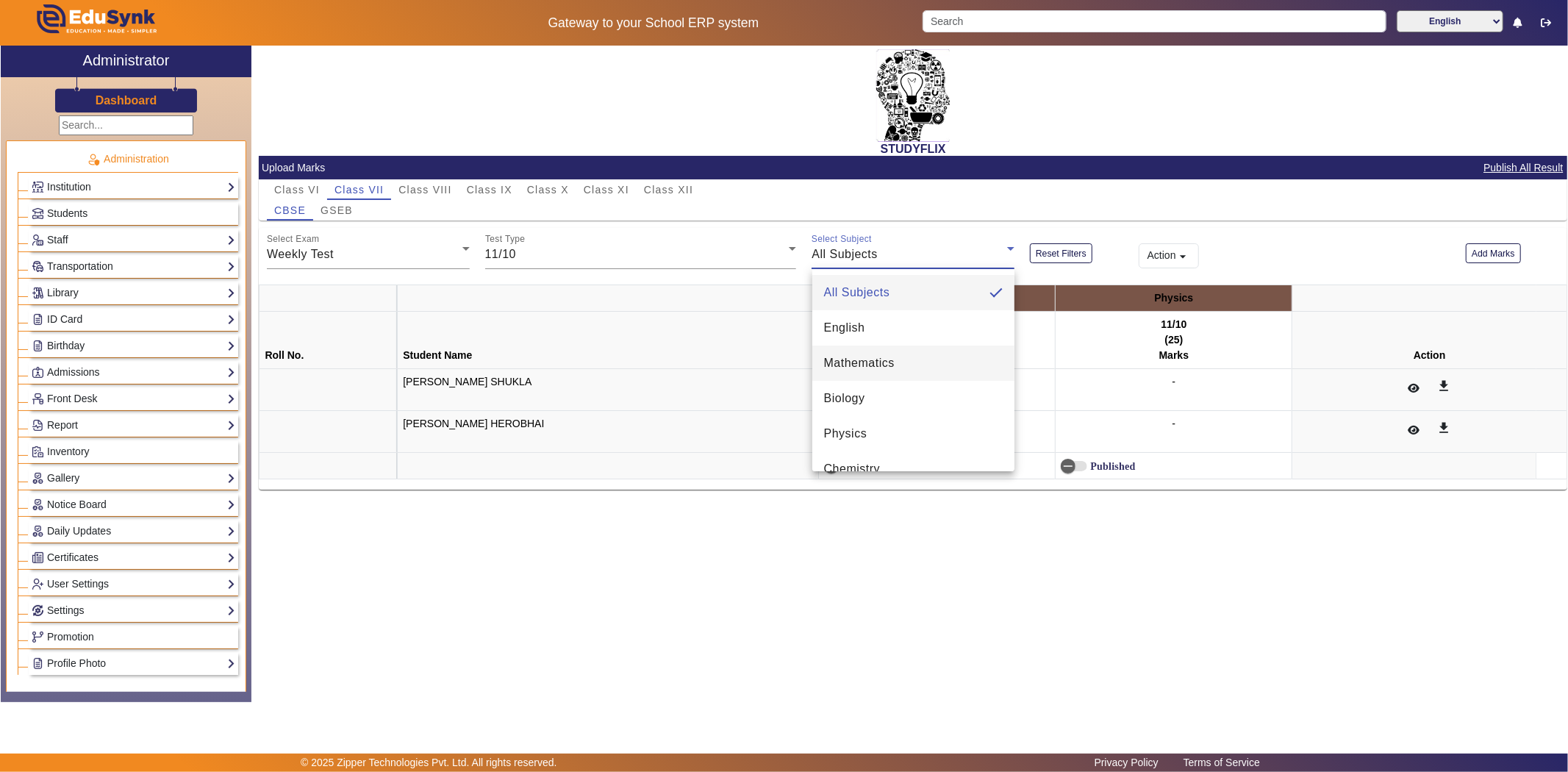
click at [871, 357] on span "Mathematics" at bounding box center [859, 362] width 70 height 18
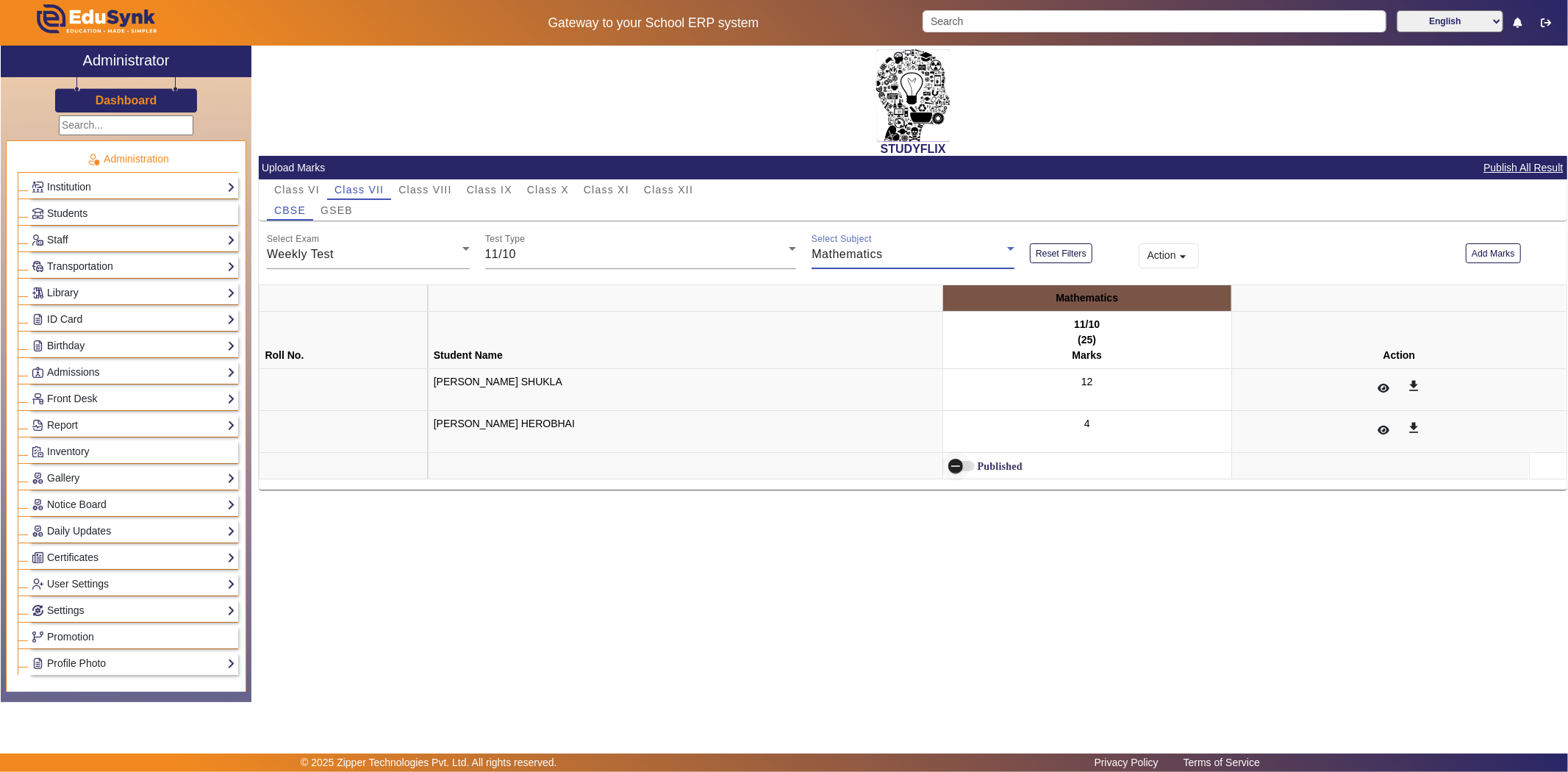
click at [949, 464] on icon "button" at bounding box center [955, 465] width 13 height 13
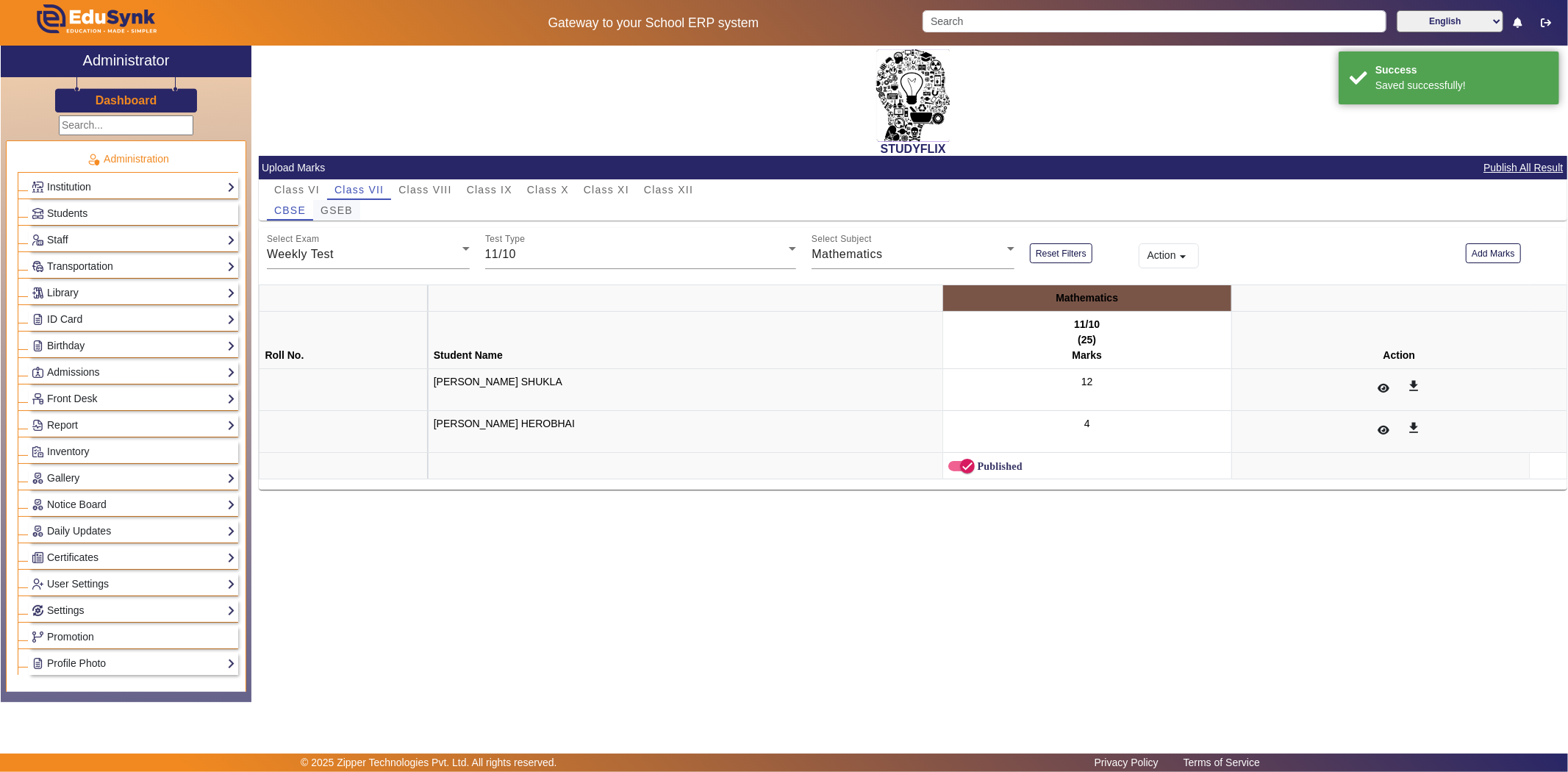
click at [350, 207] on span "GSEB" at bounding box center [336, 209] width 32 height 10
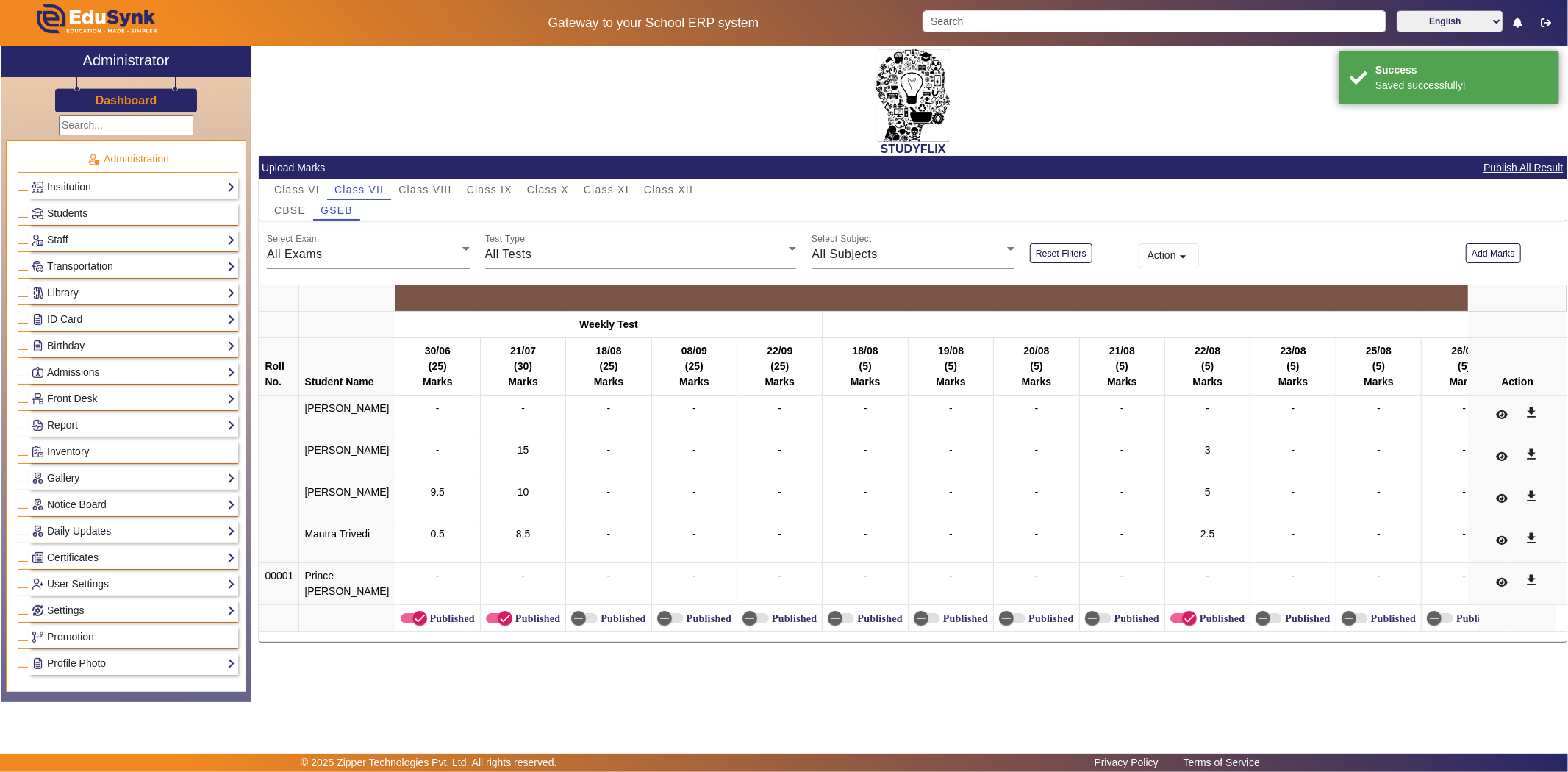
click at [350, 250] on div "All Exams" at bounding box center [365, 254] width 196 height 18
click at [348, 328] on mat-option "Weekly Test" at bounding box center [368, 328] width 203 height 35
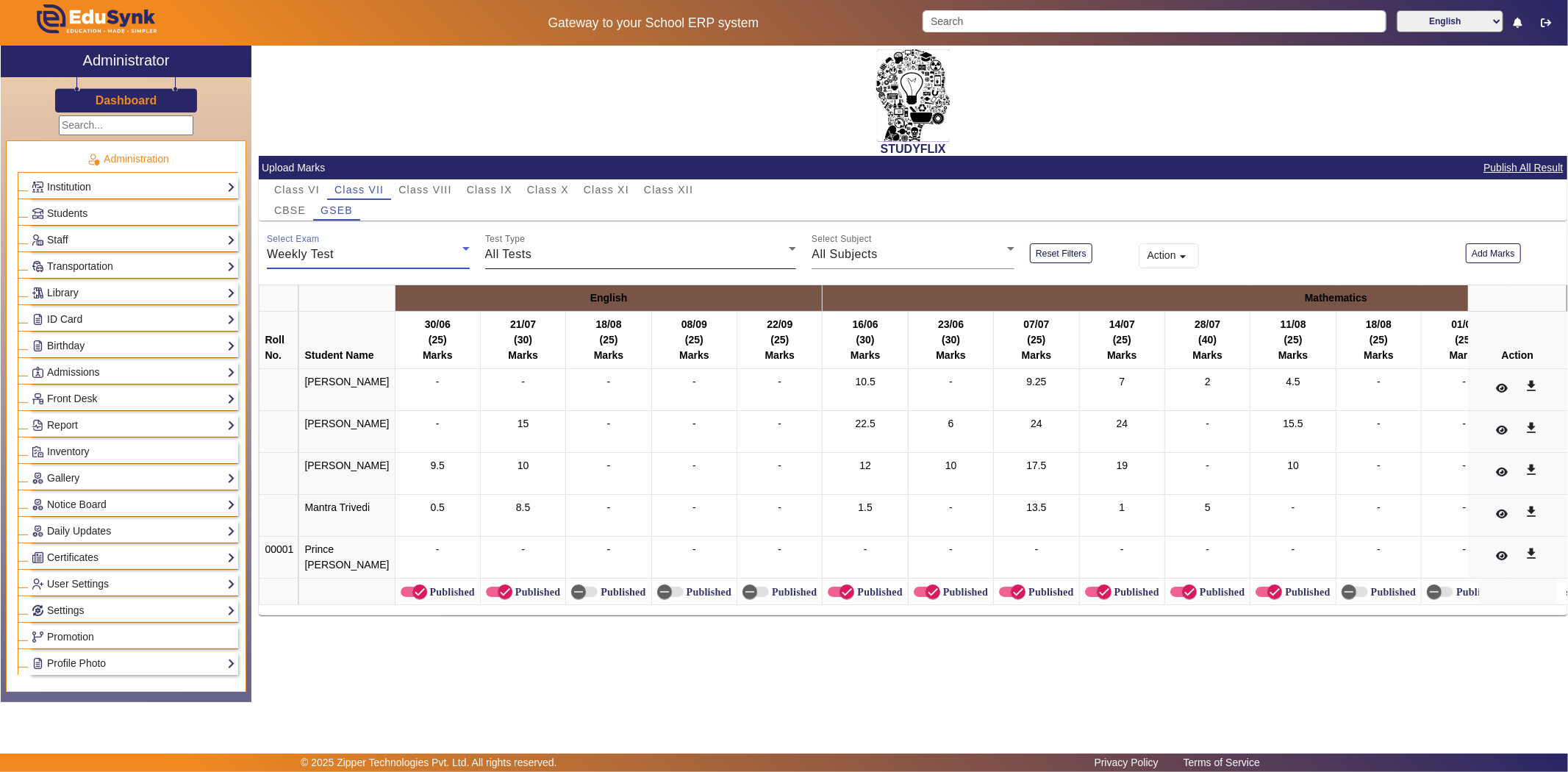
click at [578, 252] on div "All Tests" at bounding box center [638, 254] width 304 height 18
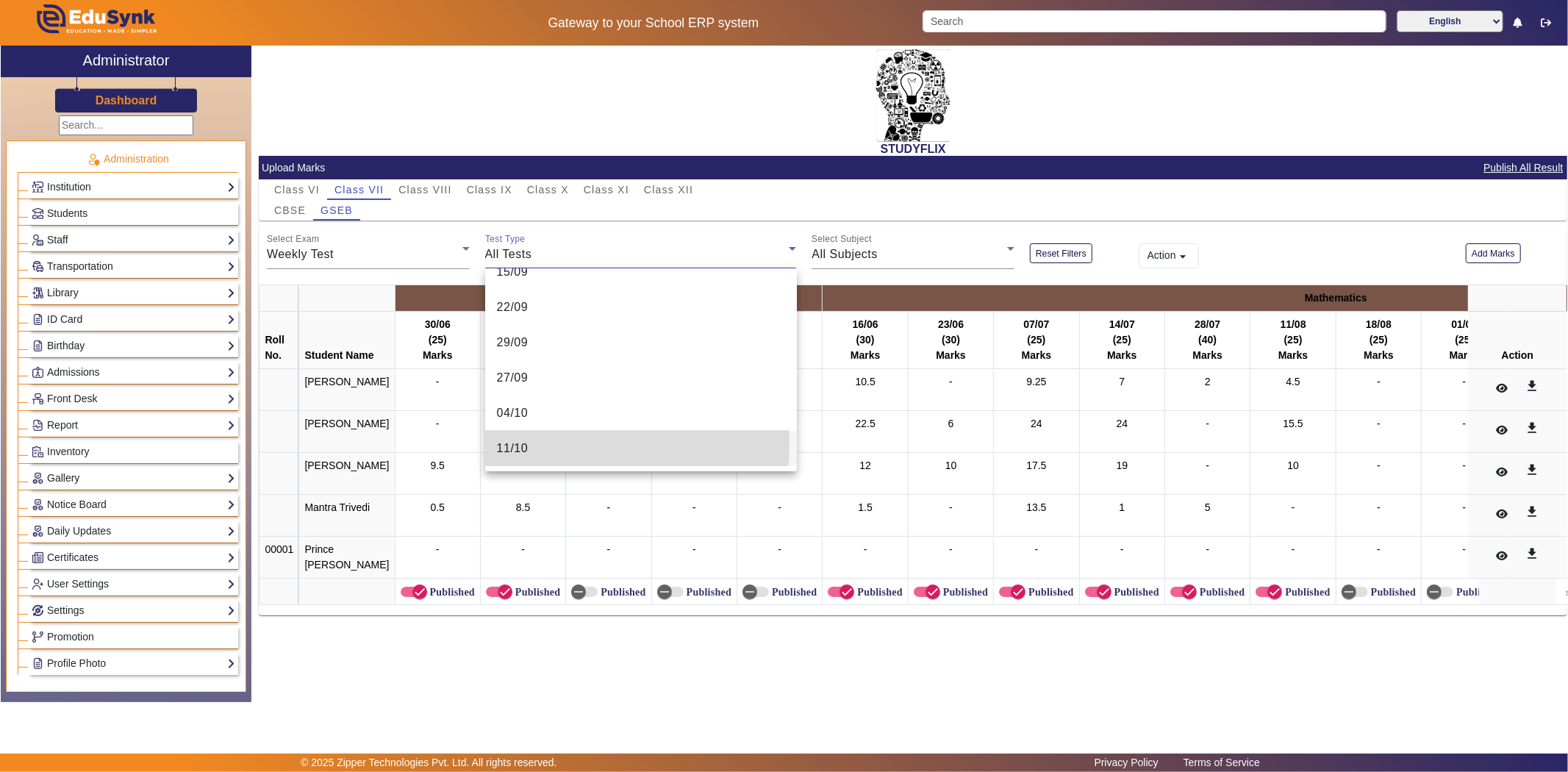
click at [592, 445] on mat-option "11/10" at bounding box center [641, 448] width 312 height 35
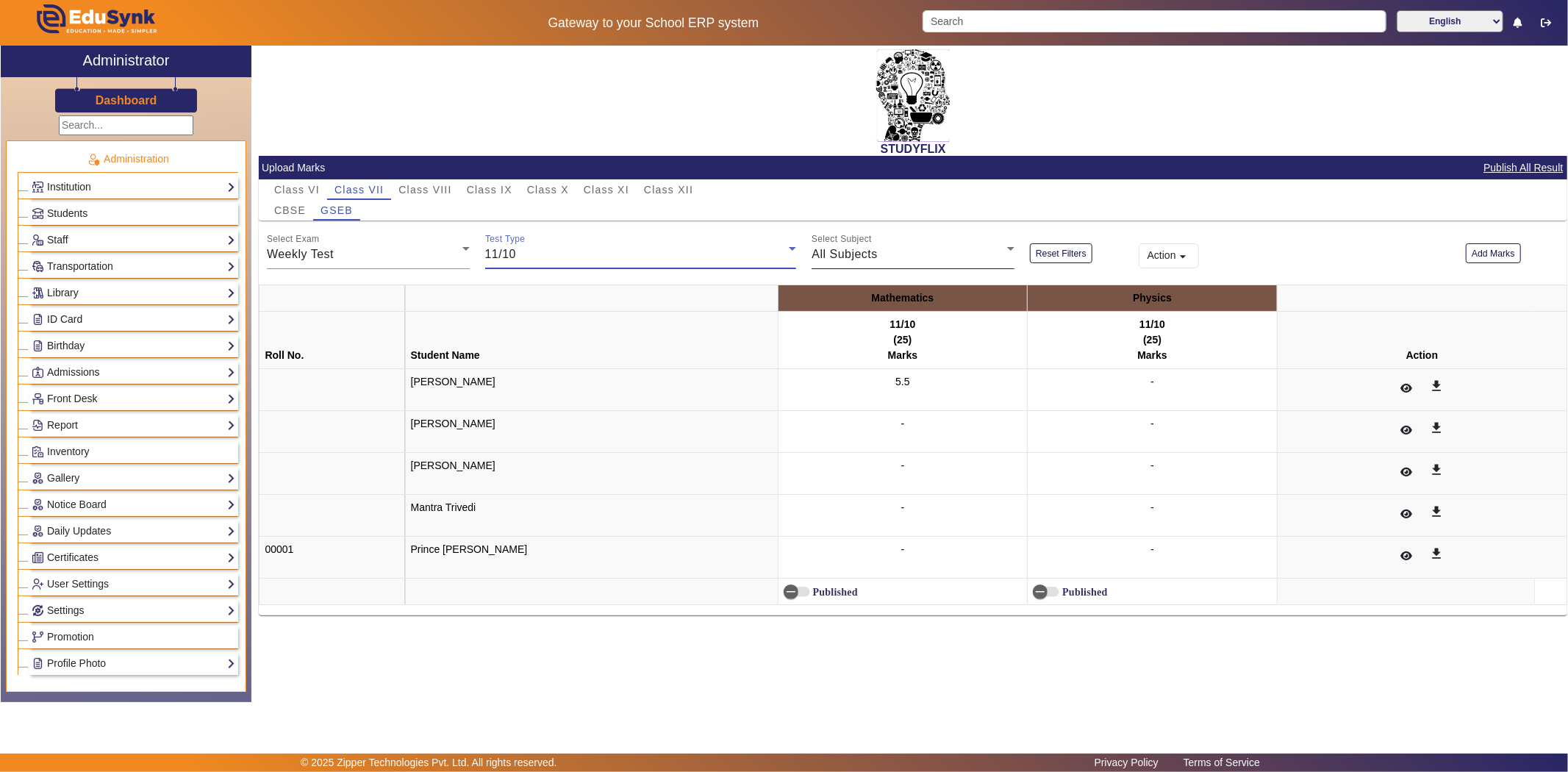
click at [887, 248] on div "All Subjects" at bounding box center [910, 254] width 196 height 18
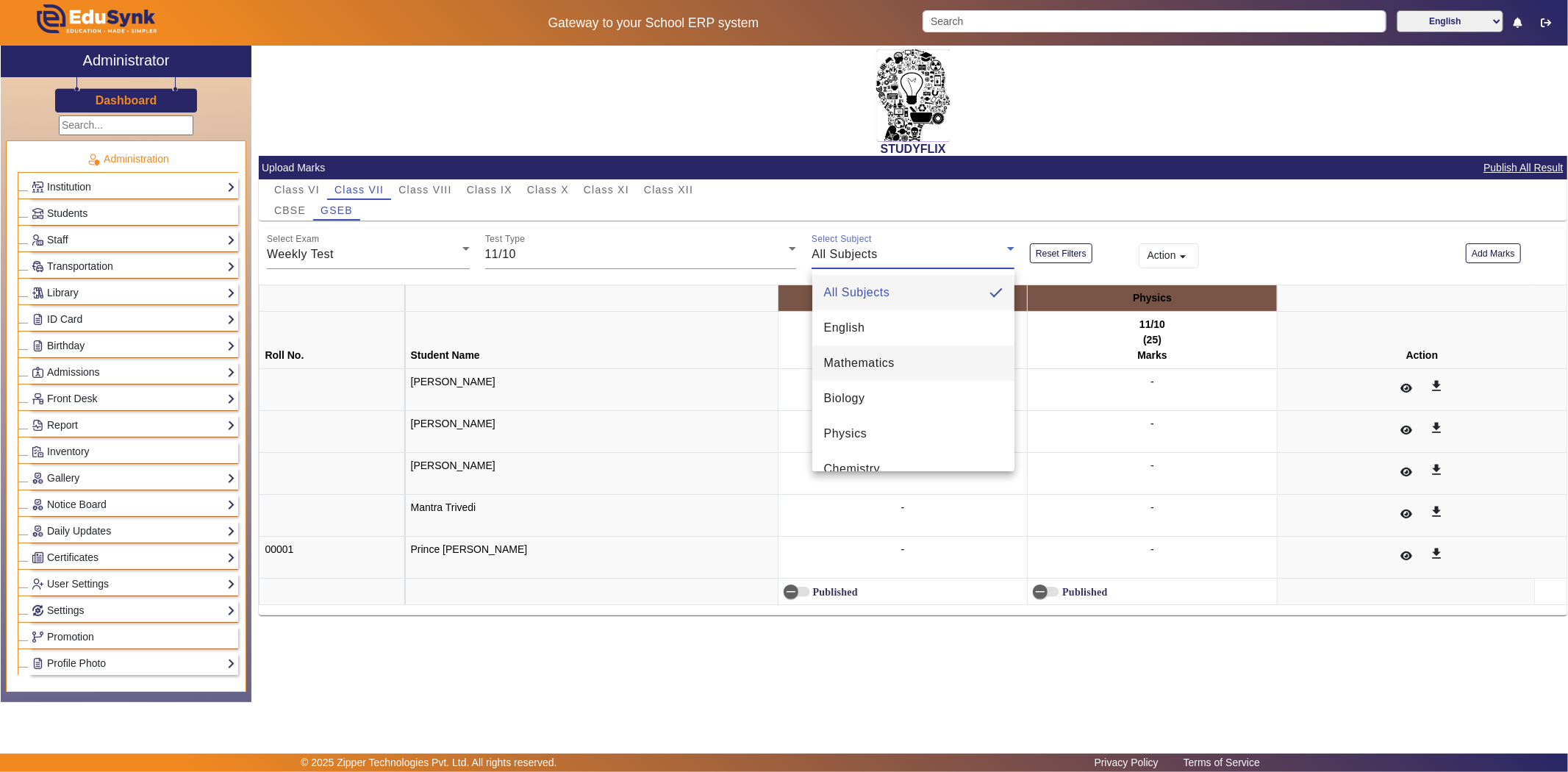
click at [908, 361] on mat-option "Mathematics" at bounding box center [914, 363] width 203 height 35
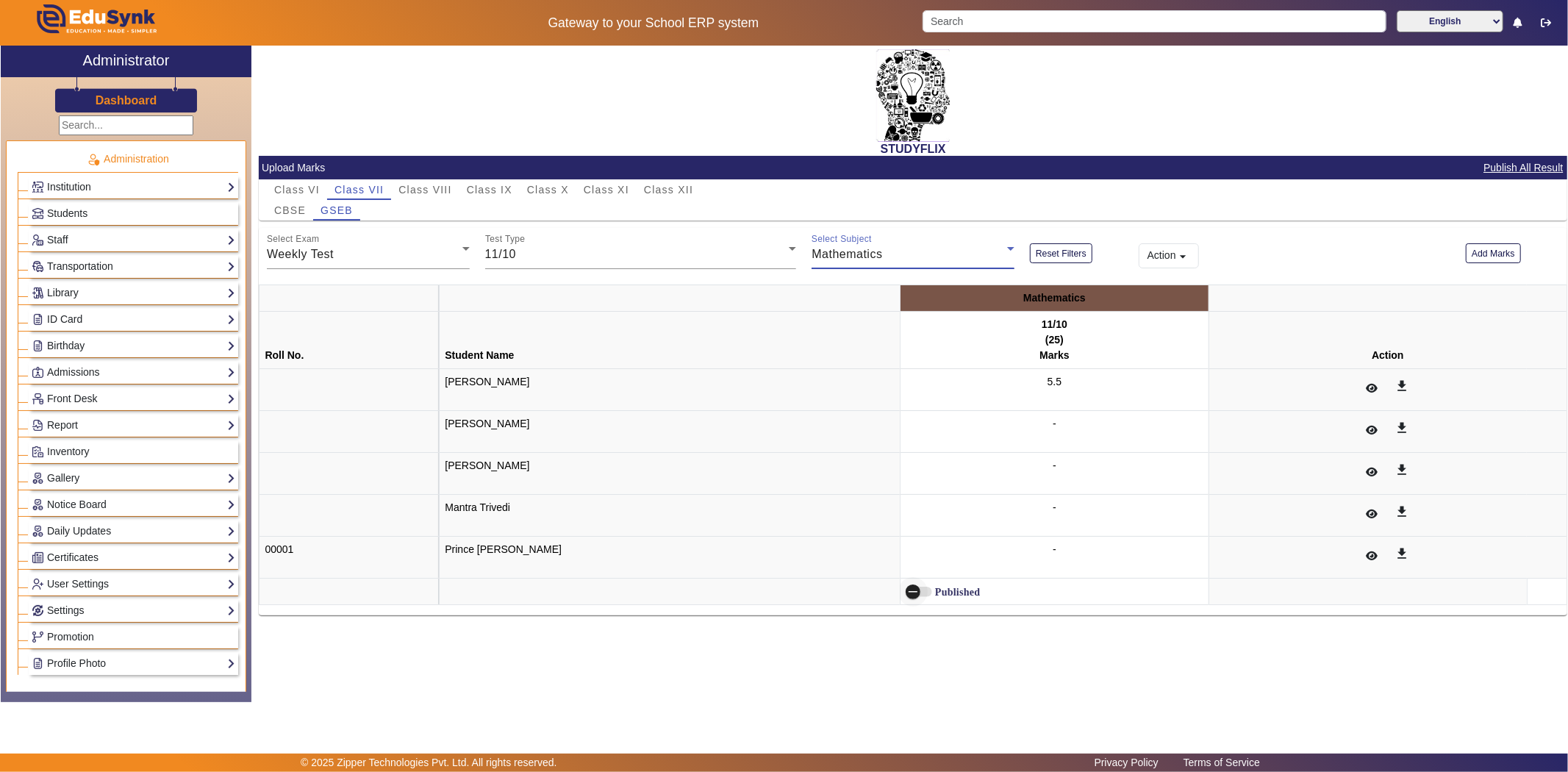
click at [898, 589] on span "button" at bounding box center [913, 592] width 29 height 29
click at [415, 180] on span "Class VIII" at bounding box center [424, 190] width 53 height 21
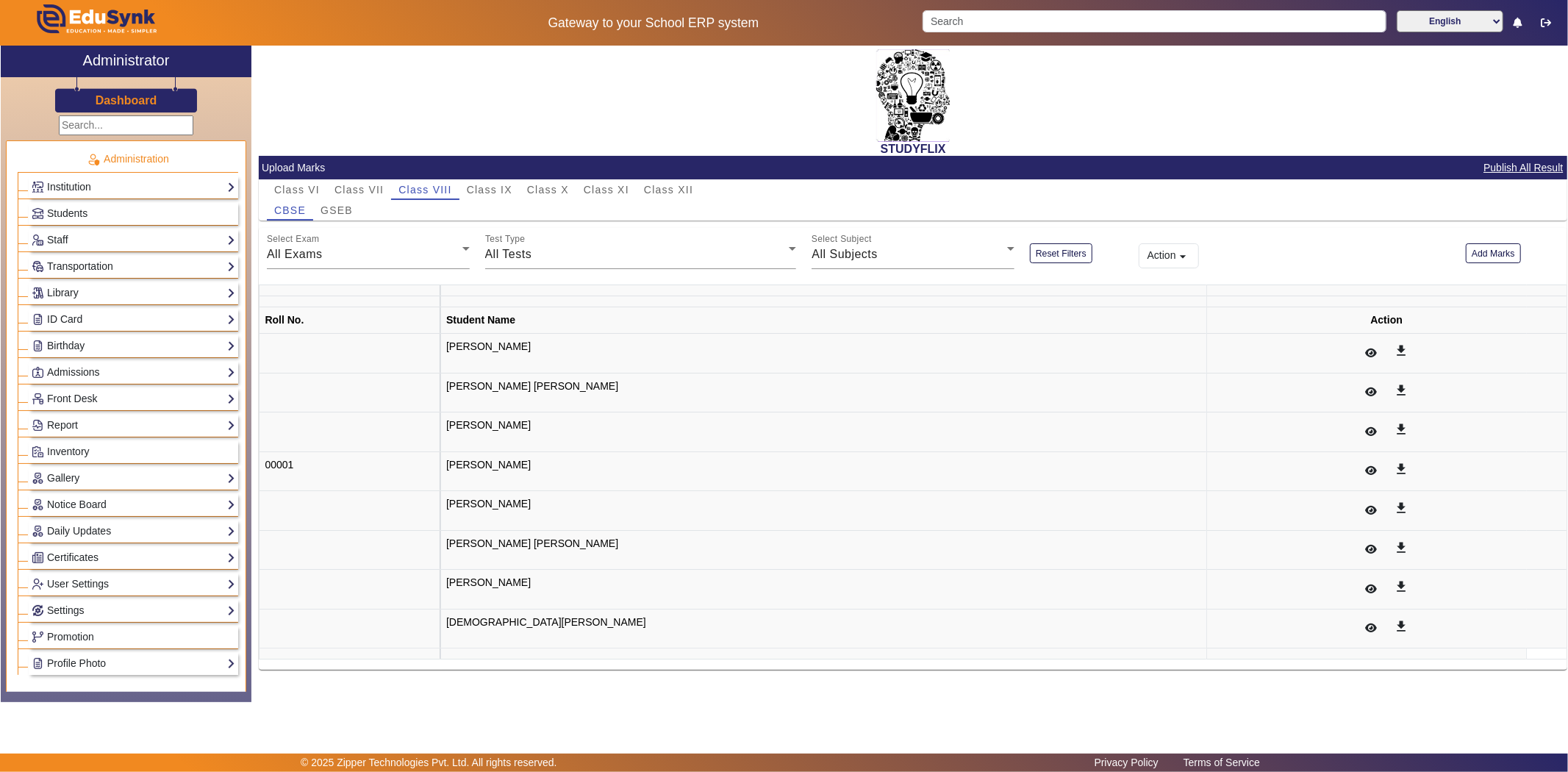
click at [469, 258] on div at bounding box center [469, 258] width 0 height 0
click at [1490, 242] on div "Select Exam All Exams Test Type All Tests Select Subject All Subjects Reset Fil…" at bounding box center [913, 248] width 1309 height 41
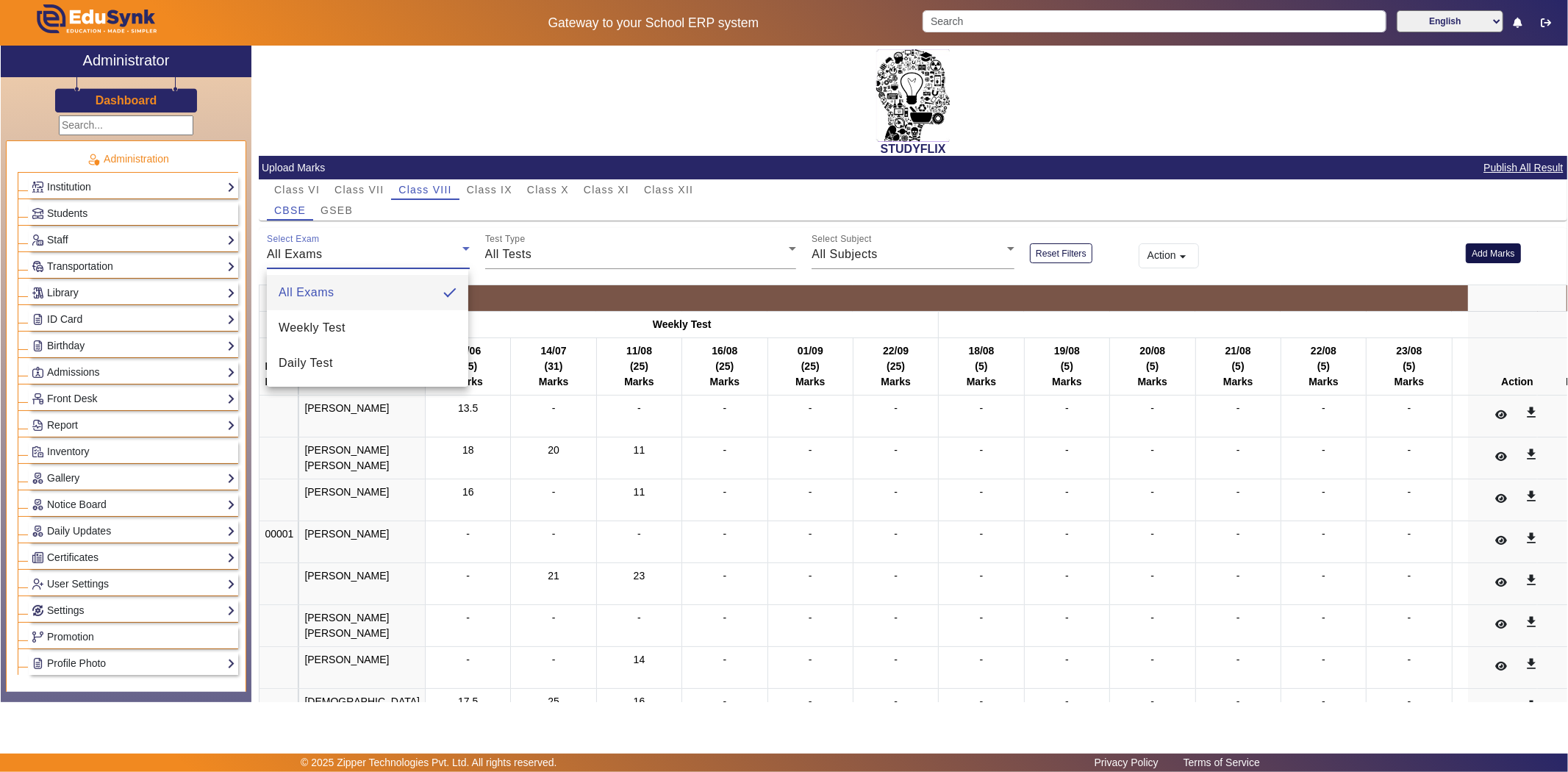
click at [1472, 256] on button "Add Marks" at bounding box center [1493, 253] width 55 height 20
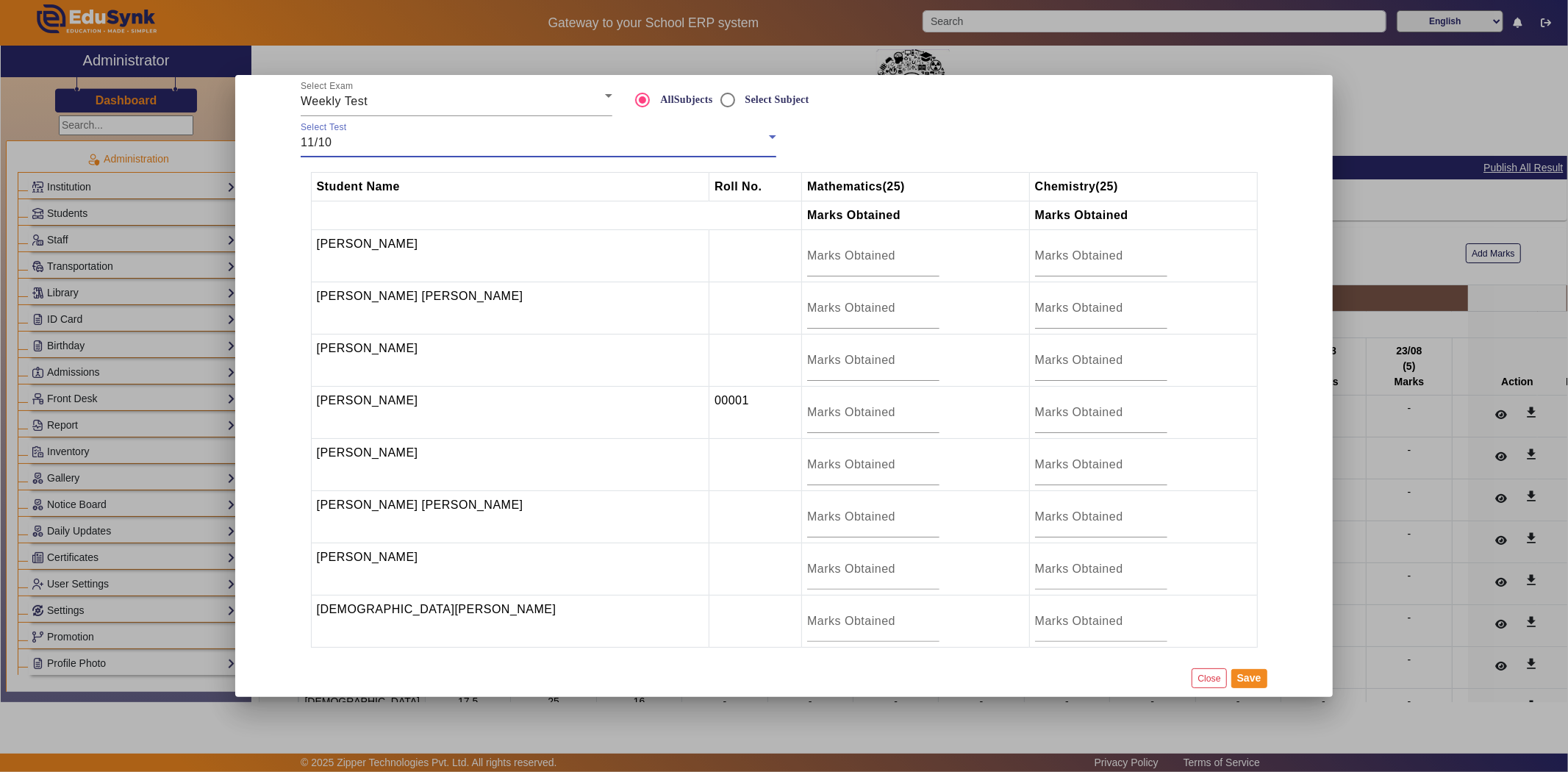
scroll to position [514, 0]
click at [831, 456] on input "number" at bounding box center [873, 464] width 132 height 18
click at [826, 465] on input "number" at bounding box center [873, 464] width 132 height 18
type input "19"
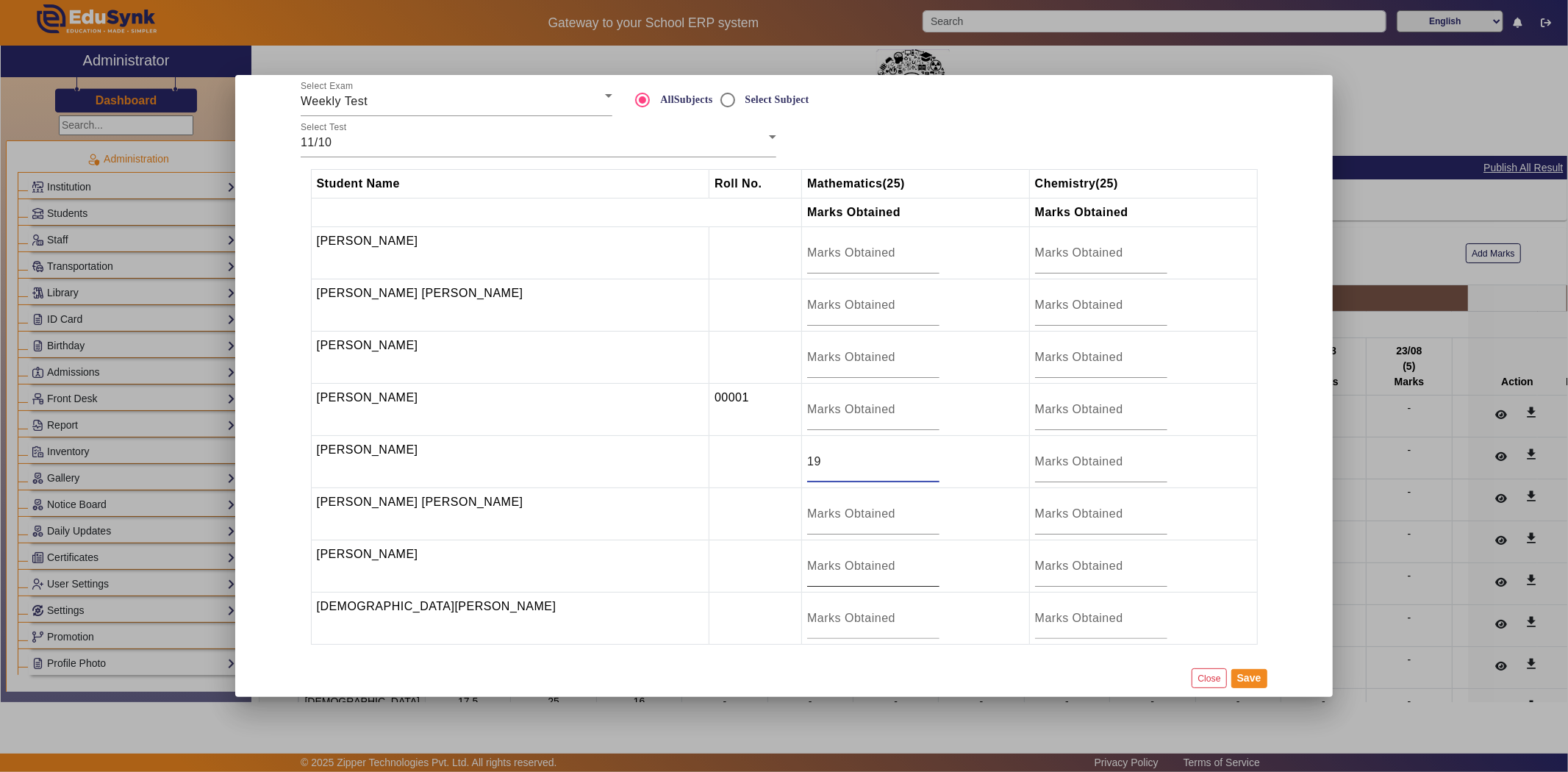
click at [823, 566] on input "number" at bounding box center [873, 566] width 132 height 18
type input "6"
click at [810, 626] on div at bounding box center [873, 618] width 132 height 41
type input "3"
click at [810, 355] on input "number" at bounding box center [873, 357] width 132 height 18
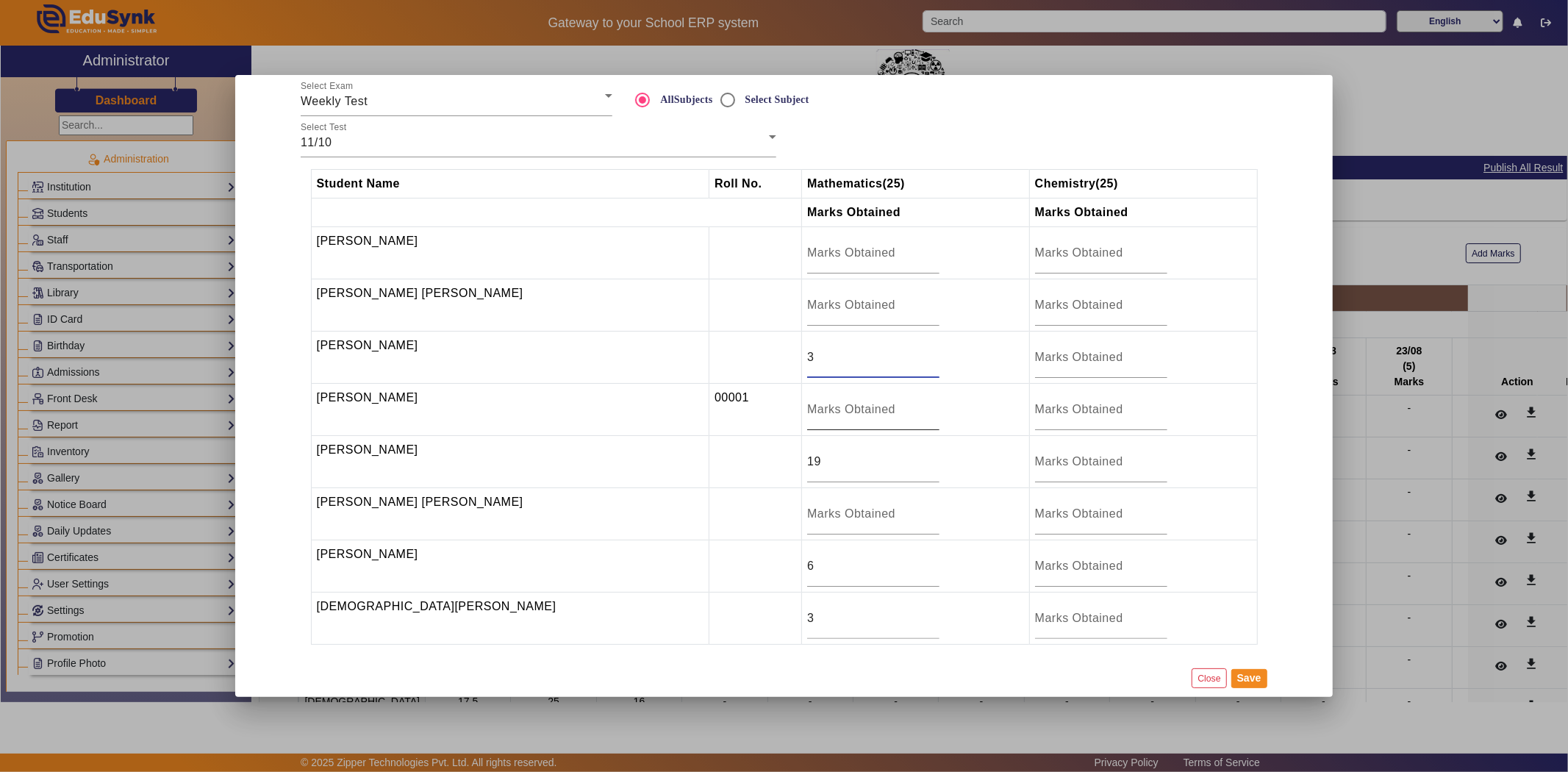
type input "3"
click at [835, 405] on input "number" at bounding box center [873, 409] width 132 height 18
type input "9"
click at [1255, 677] on button "Save" at bounding box center [1249, 678] width 36 height 19
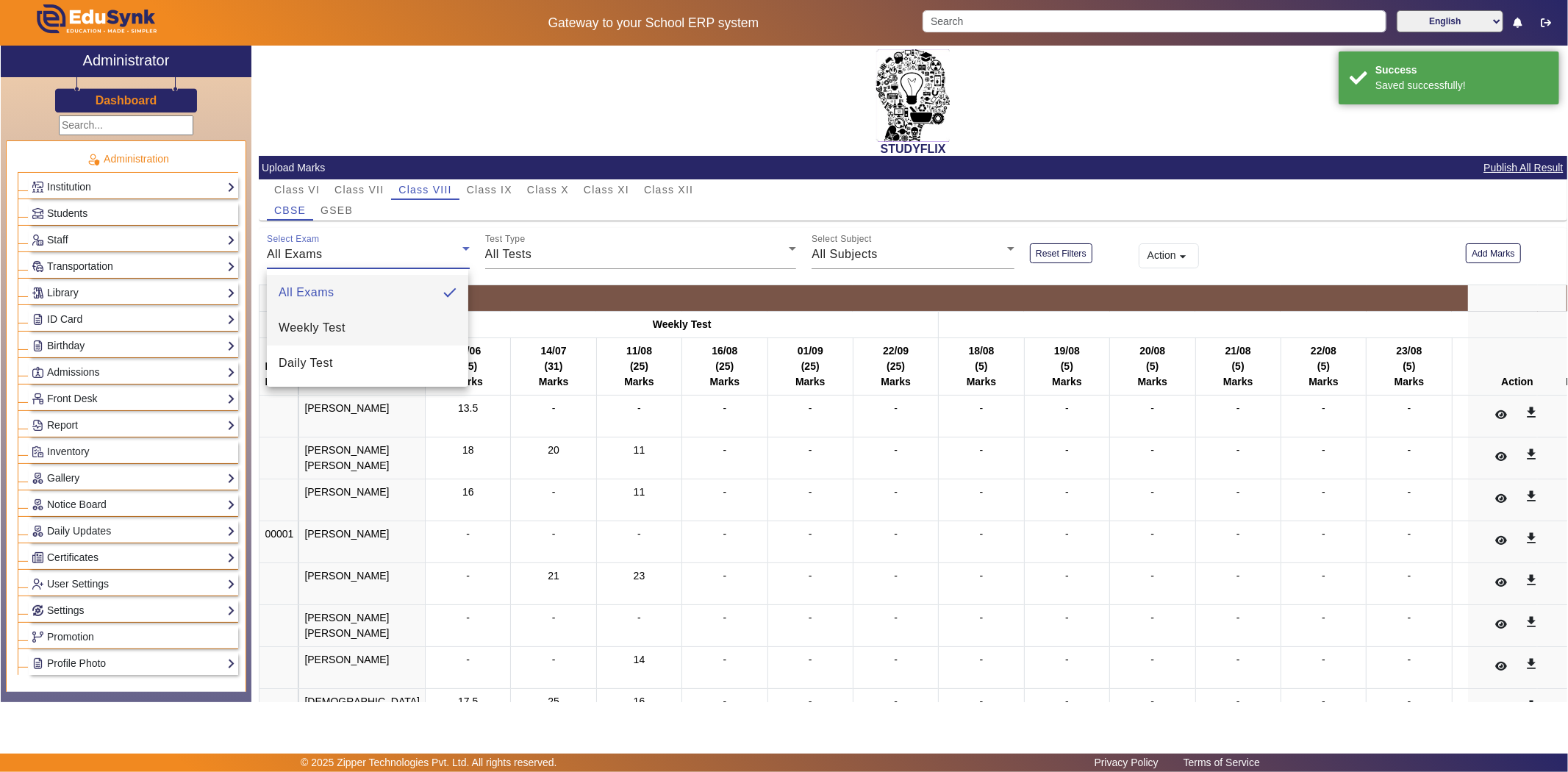
click at [344, 336] on mat-option "Weekly Test" at bounding box center [367, 328] width 201 height 35
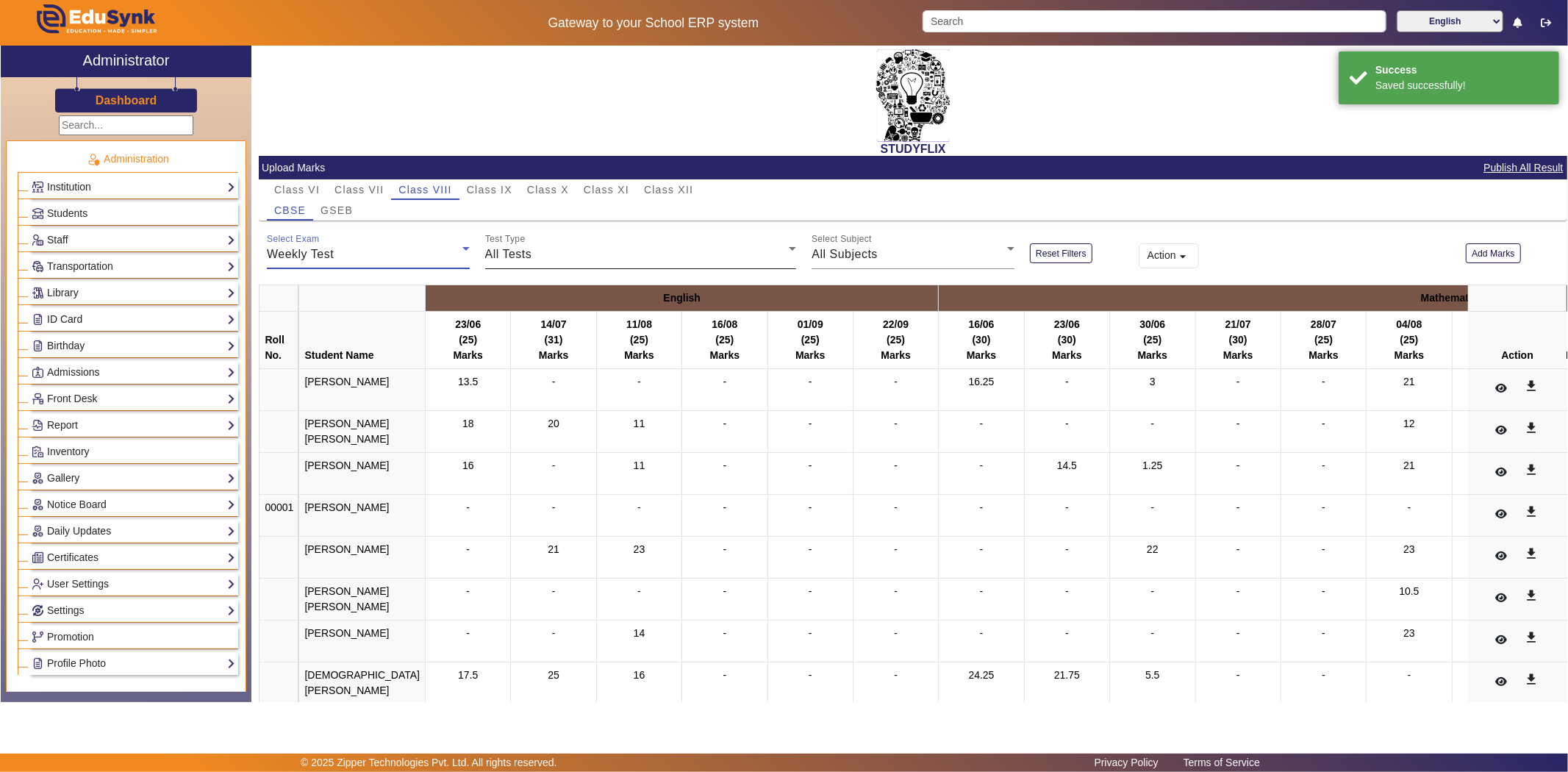
click at [542, 258] on div "All Tests" at bounding box center [638, 254] width 304 height 18
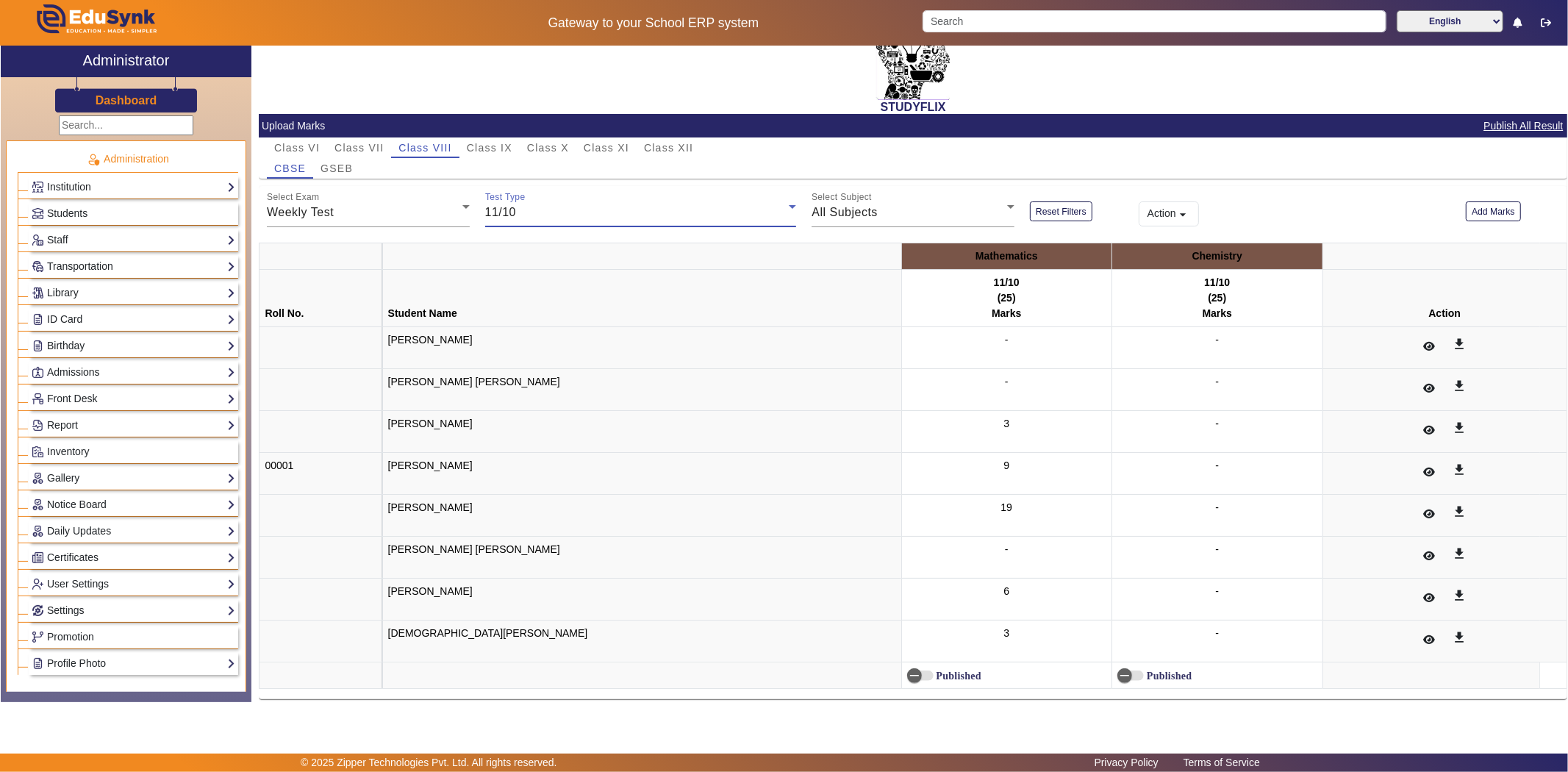
scroll to position [47, 0]
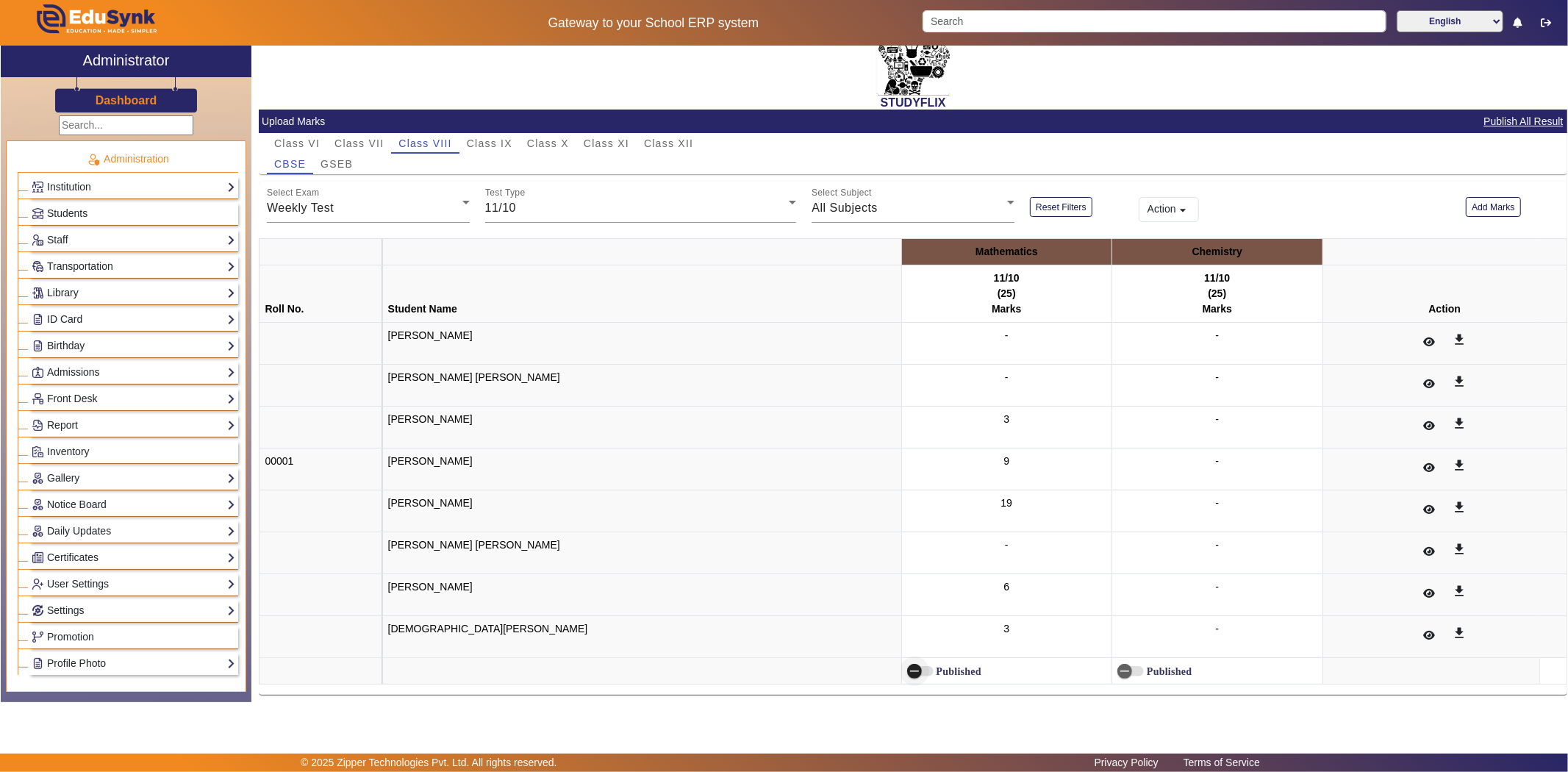
click at [900, 669] on span "button" at bounding box center [914, 671] width 29 height 29
click at [551, 208] on div "11/10" at bounding box center [638, 208] width 304 height 18
click at [526, 373] on mat-option "04/10" at bounding box center [638, 371] width 310 height 35
click at [1513, 202] on button "Add Marks" at bounding box center [1493, 207] width 55 height 20
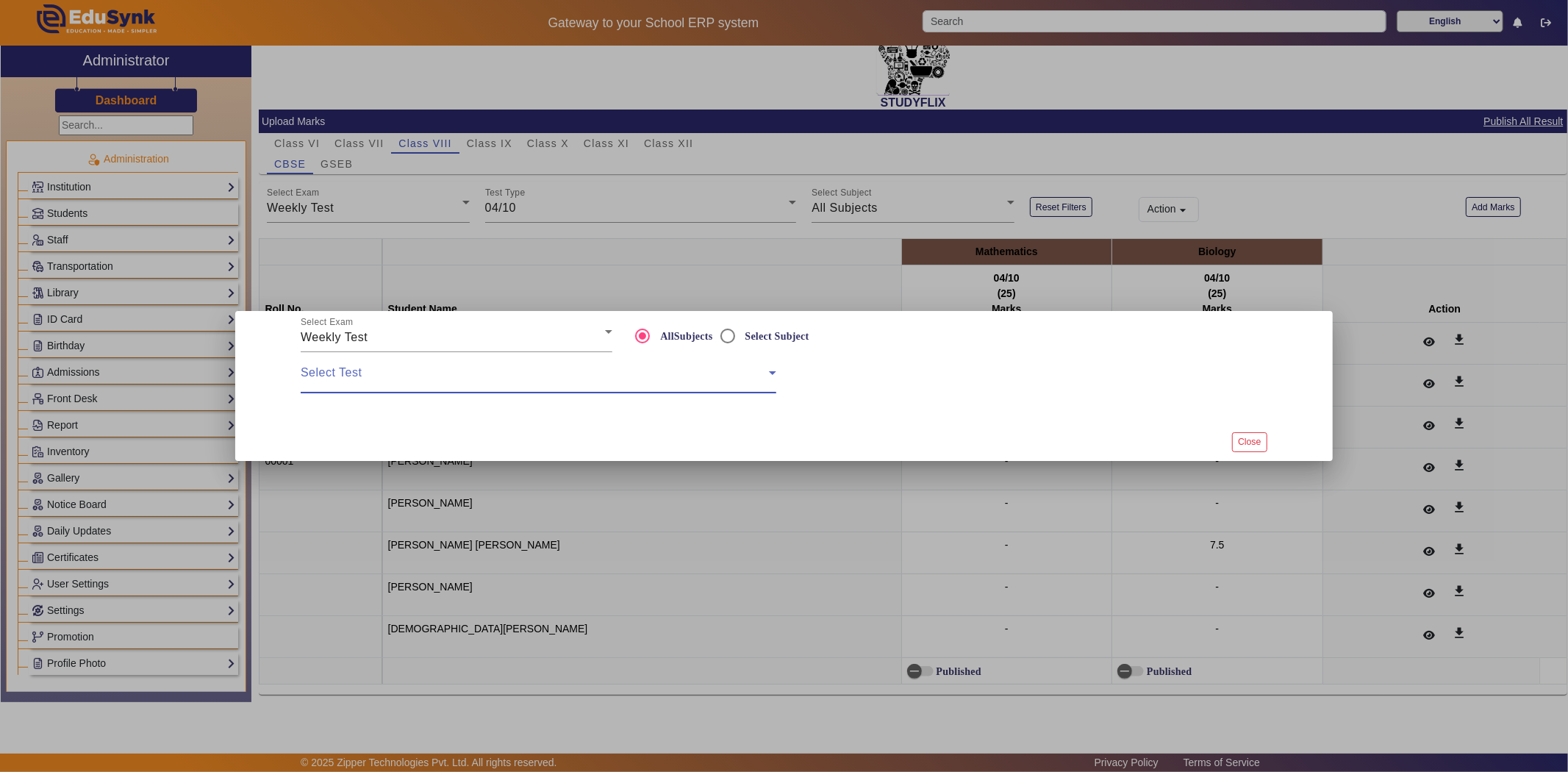
click at [372, 373] on span at bounding box center [534, 378] width 469 height 18
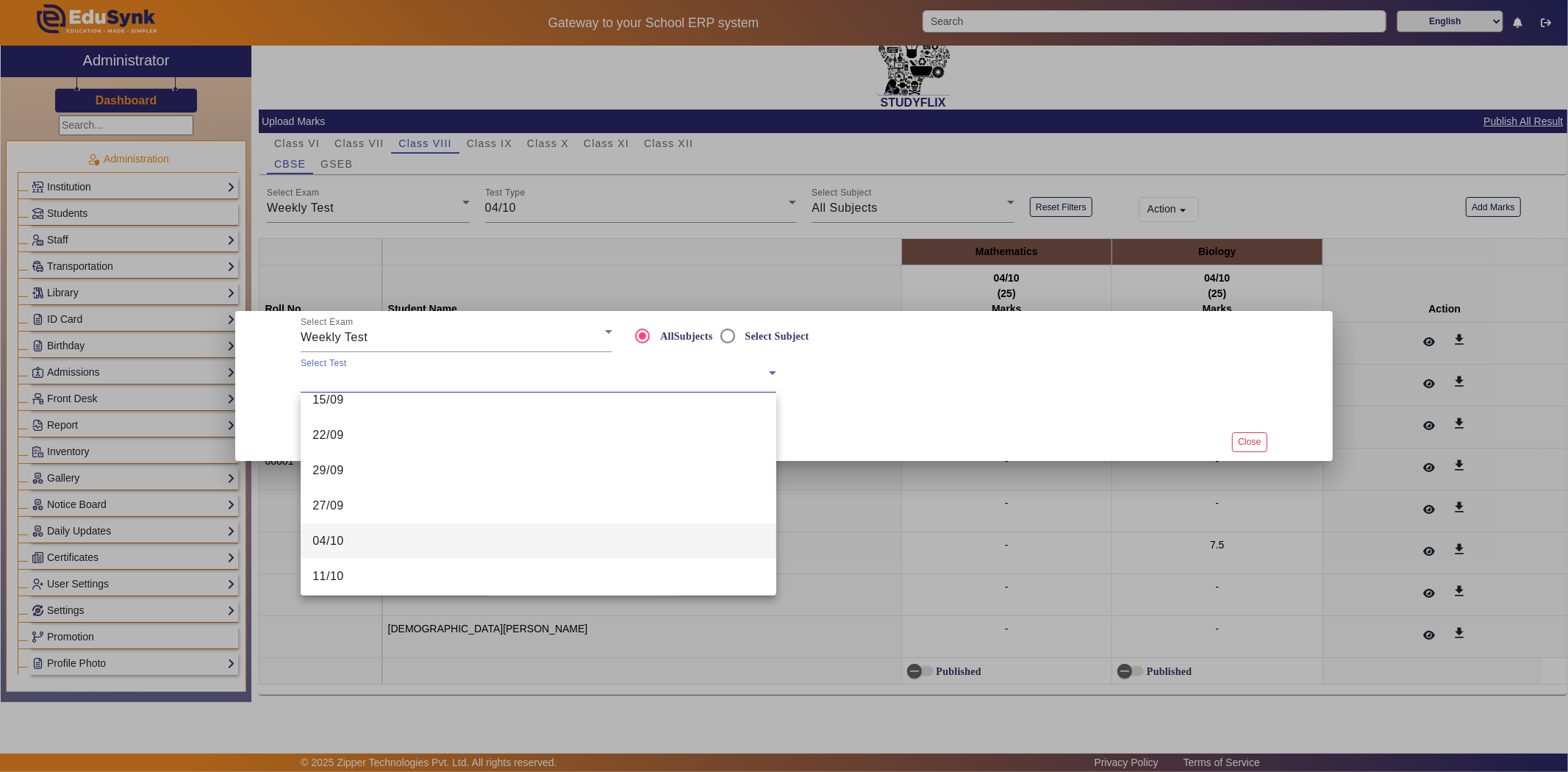
scroll to position [514, 0]
click at [427, 541] on mat-option "04/10" at bounding box center [538, 537] width 476 height 35
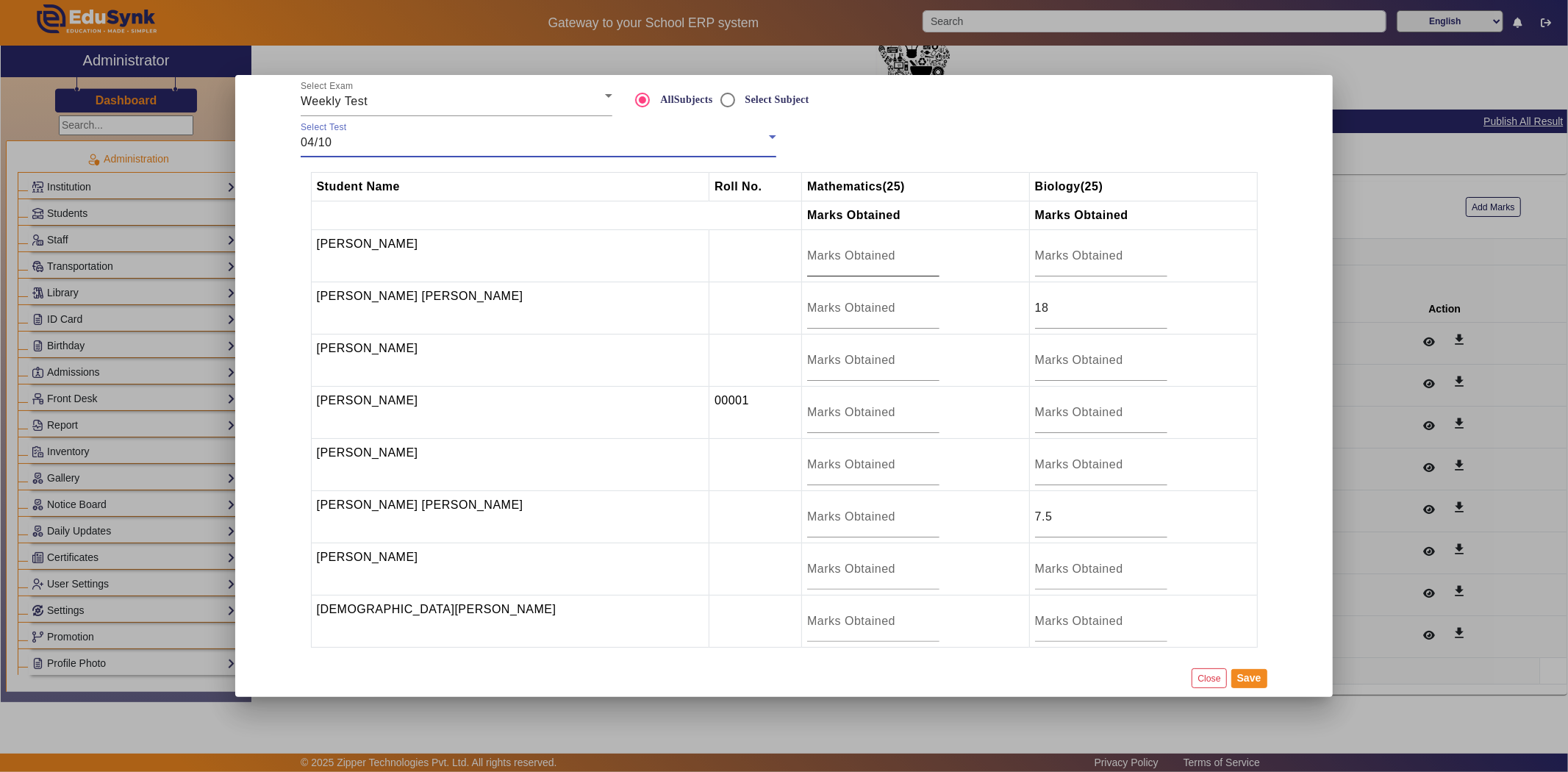
click at [826, 255] on input "number" at bounding box center [873, 255] width 132 height 18
click at [807, 621] on input "number" at bounding box center [873, 621] width 132 height 18
type input "14.5"
click at [829, 355] on input "number" at bounding box center [873, 360] width 132 height 18
type input "14.5"
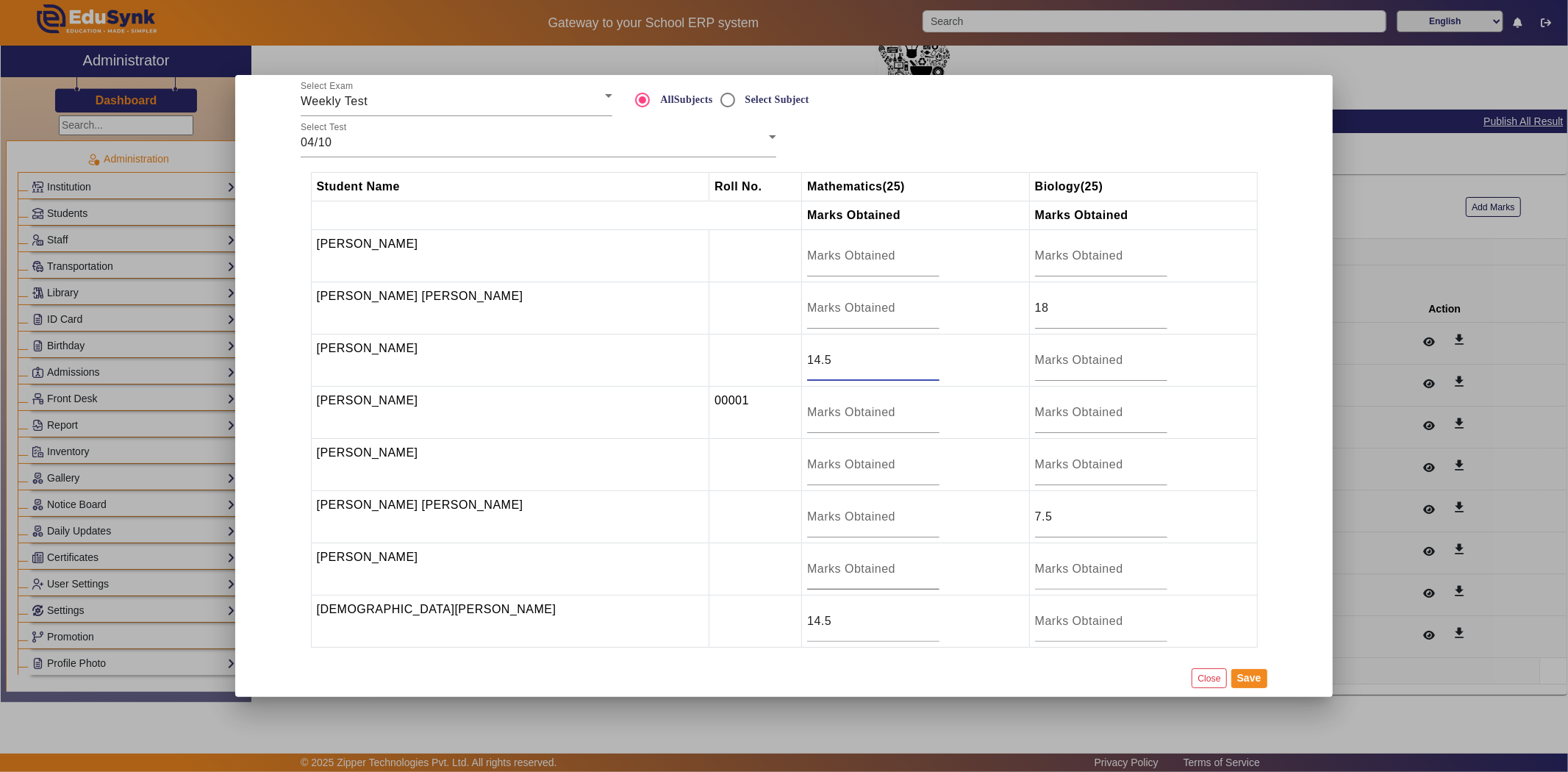
click at [856, 566] on input "number" at bounding box center [873, 569] width 132 height 18
type input "19"
click at [838, 460] on input "number" at bounding box center [873, 464] width 132 height 18
type input "23"
click at [810, 406] on input "number" at bounding box center [873, 412] width 132 height 18
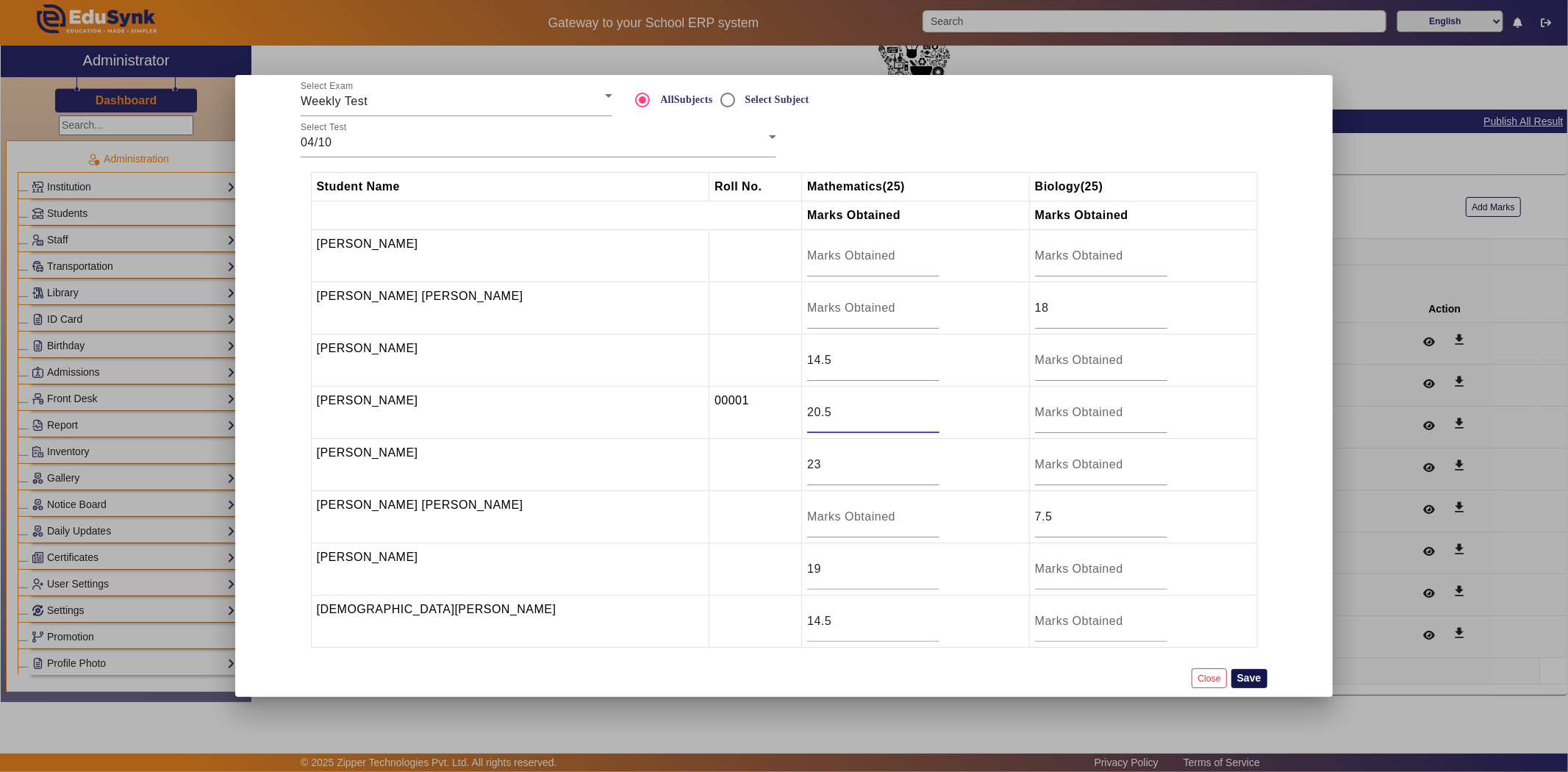
type input "20.5"
click at [1258, 684] on button "Save" at bounding box center [1249, 678] width 36 height 19
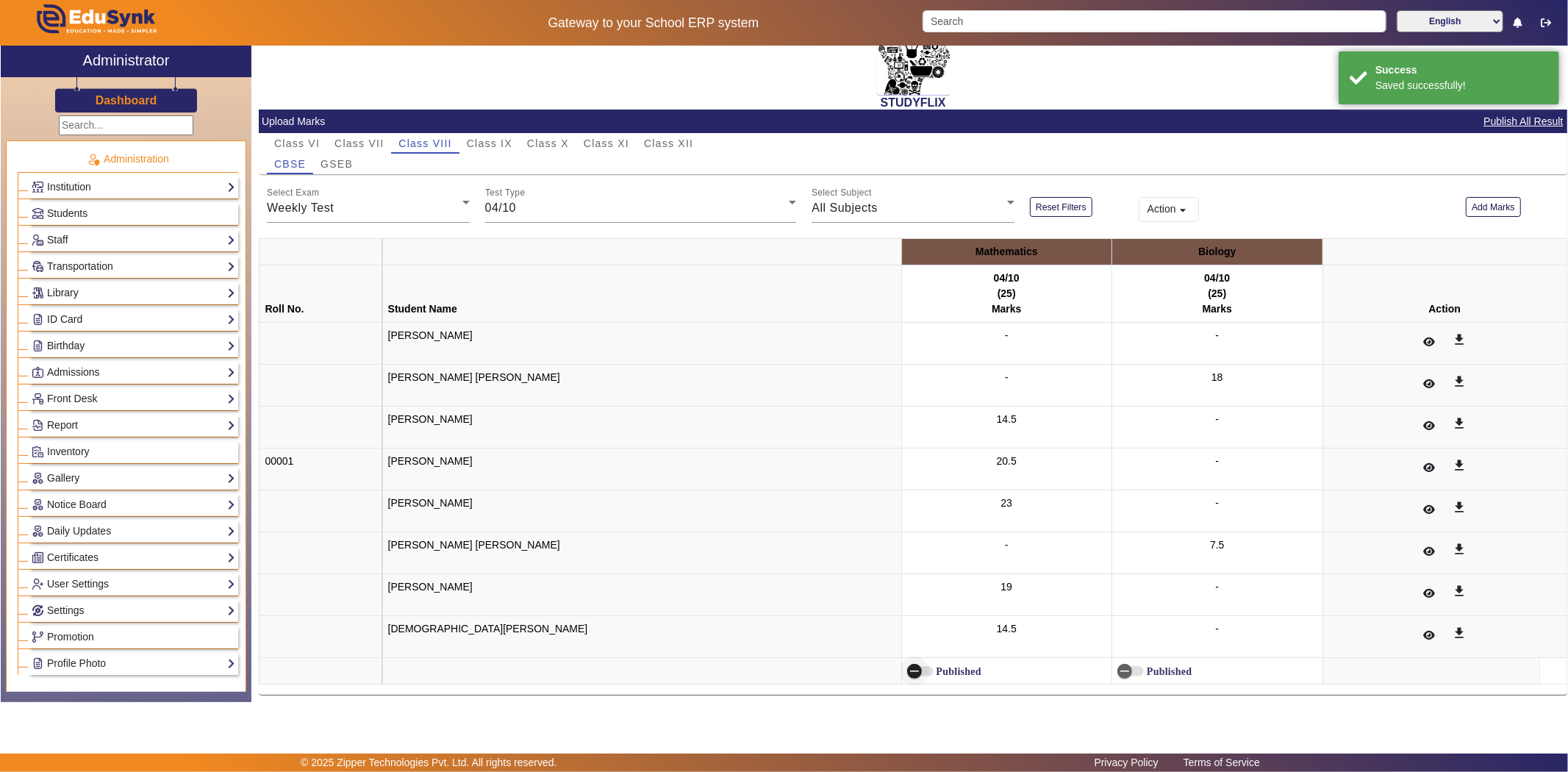
click at [900, 670] on span "button" at bounding box center [914, 671] width 29 height 29
